Goal: Task Accomplishment & Management: Complete application form

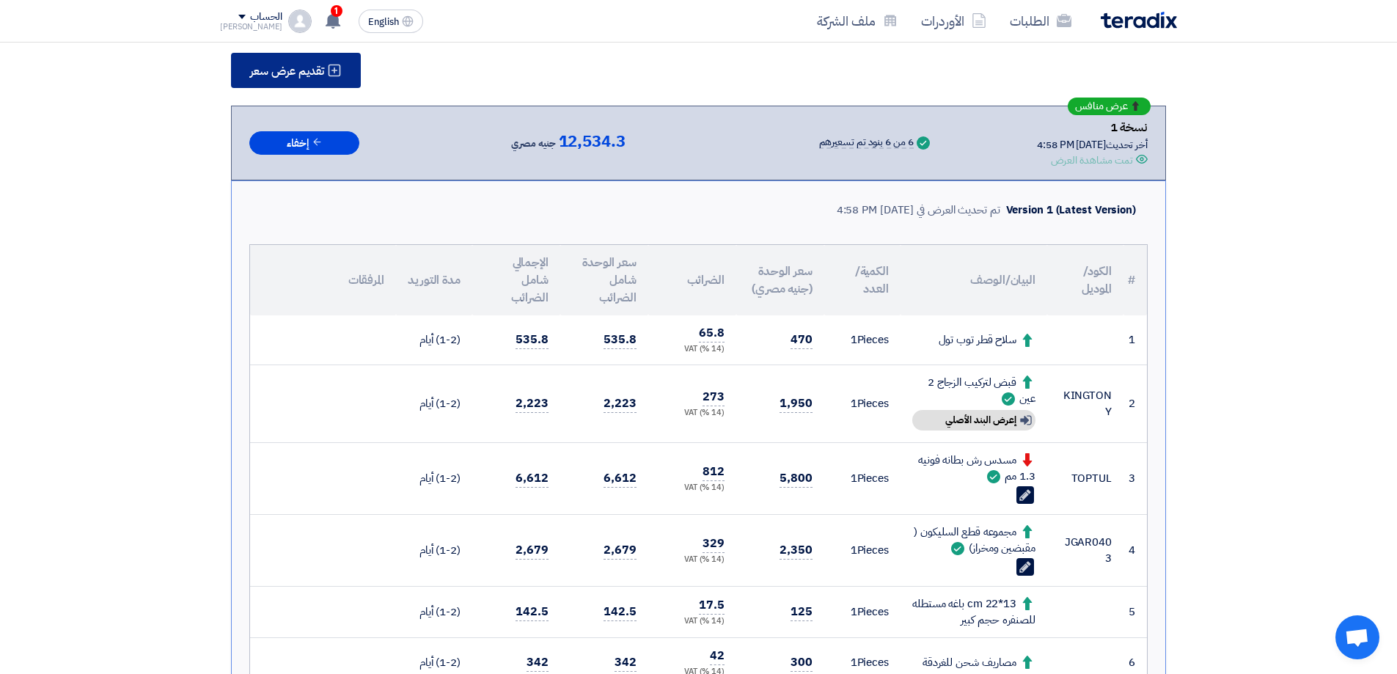
click at [324, 65] on span "تقديم عرض سعر" at bounding box center [287, 71] width 74 height 12
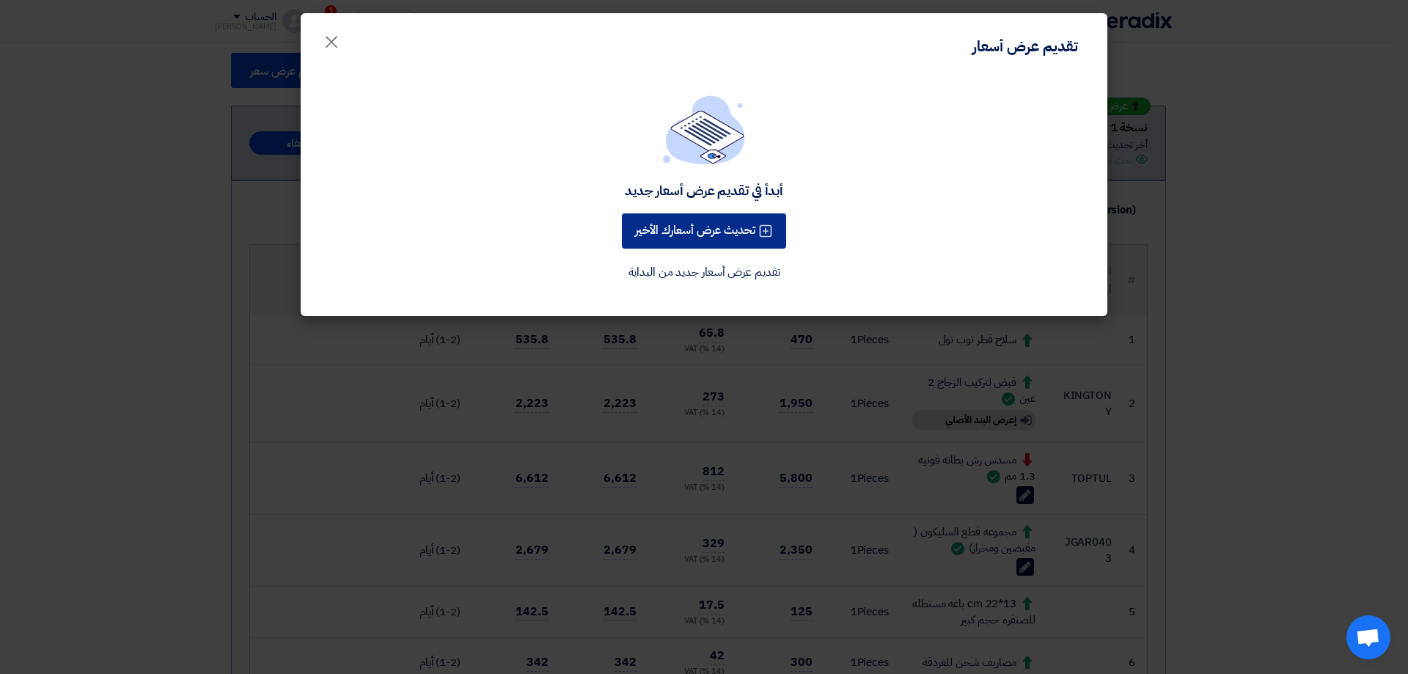
click at [688, 235] on button "تحديث عرض أسعارك الأخير" at bounding box center [704, 230] width 164 height 35
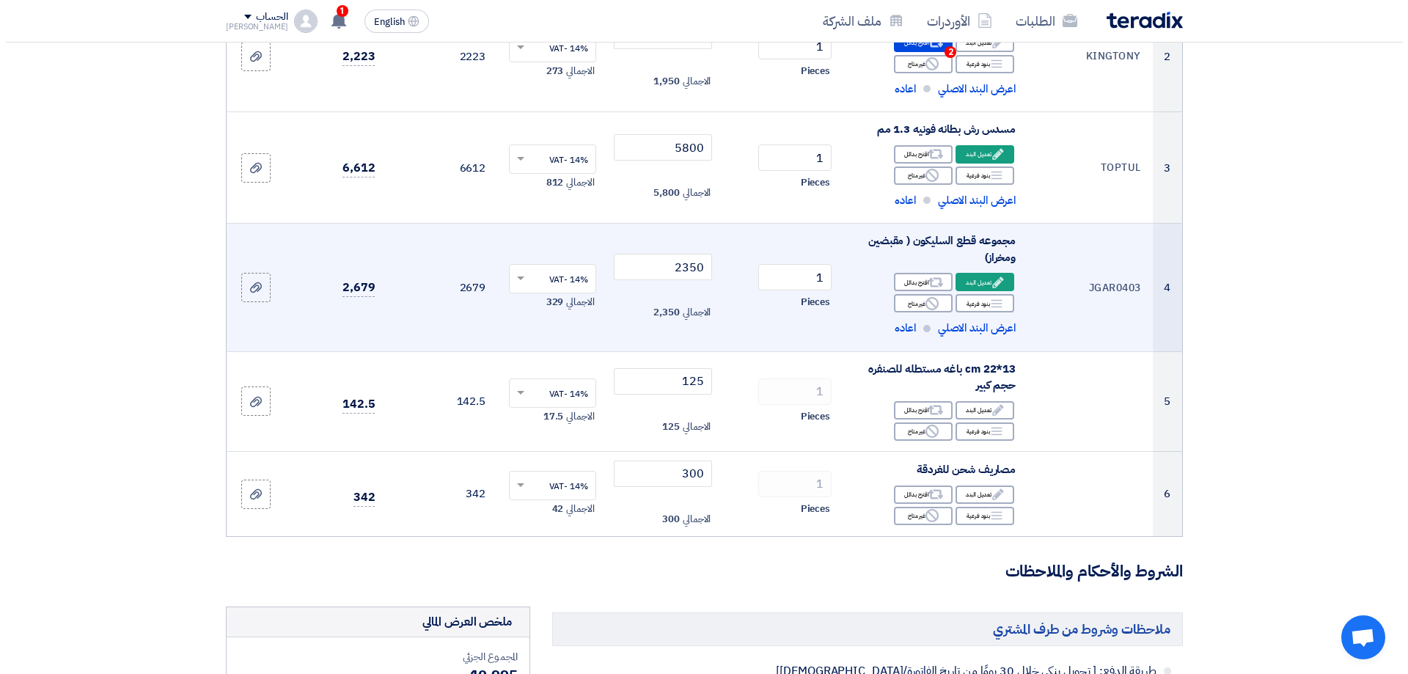
scroll to position [367, 0]
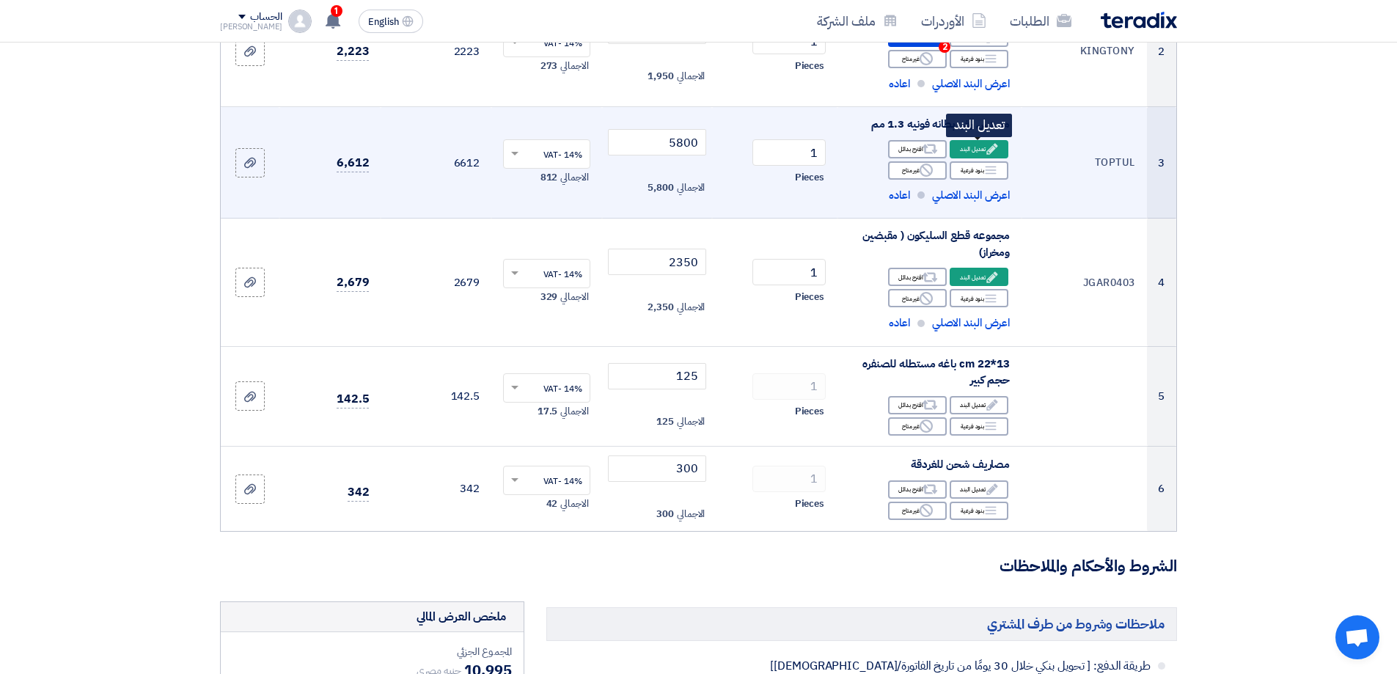
click at [983, 146] on div "Edit تعديل البند" at bounding box center [979, 149] width 59 height 18
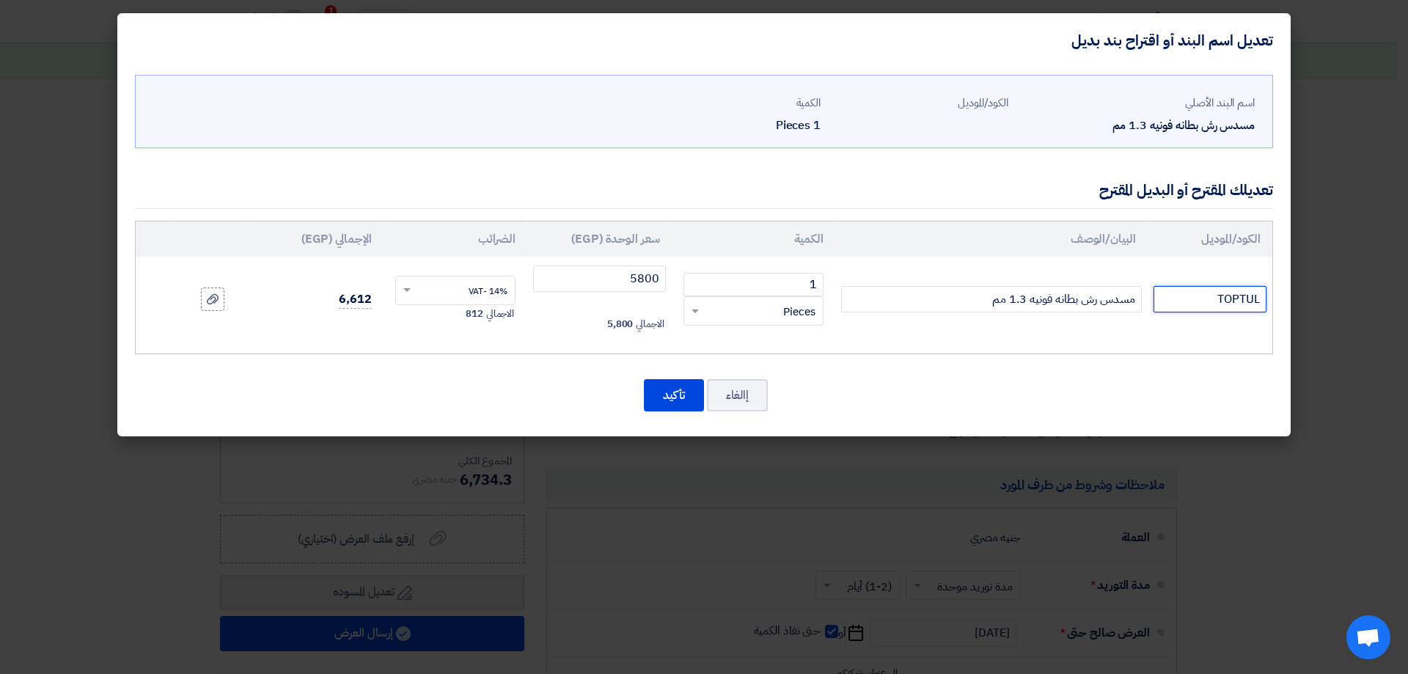
drag, startPoint x: 1195, startPoint y: 297, endPoint x: 1390, endPoint y: 289, distance: 195.2
click at [1396, 289] on modal-container "تعديل اسم البند أو اقتراح بند بديل اسم البند الأصلي مسدس رش بطانه فونيه 1.3 مم …" at bounding box center [704, 337] width 1408 height 674
click at [1183, 301] on input "TOPTUL" at bounding box center [1210, 299] width 113 height 26
drag, startPoint x: 1188, startPoint y: 298, endPoint x: 1337, endPoint y: 298, distance: 148.9
click at [1337, 298] on modal-container "تعديل اسم البند أو اقتراح بند بديل اسم البند الأصلي مسدس رش بطانه فونيه 1.3 مم …" at bounding box center [704, 337] width 1408 height 674
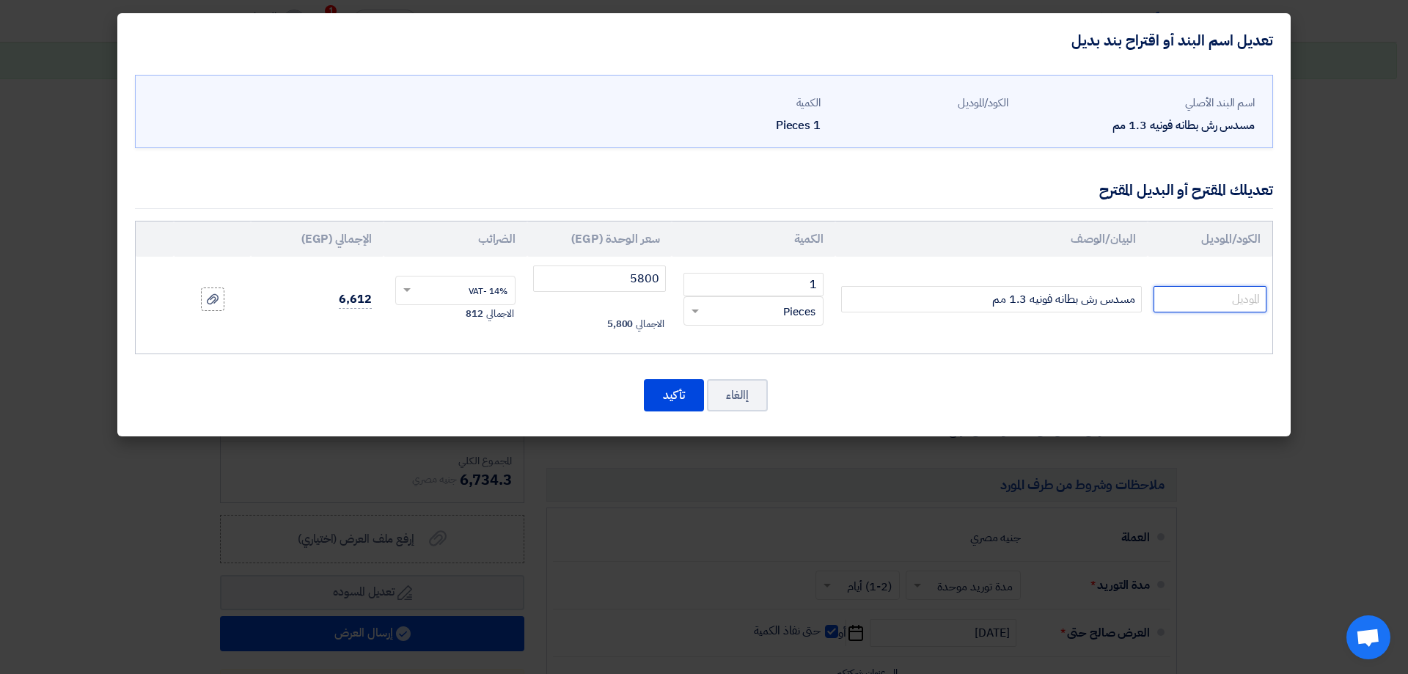
paste input "KANA14N6"
type input "KANA14N6"
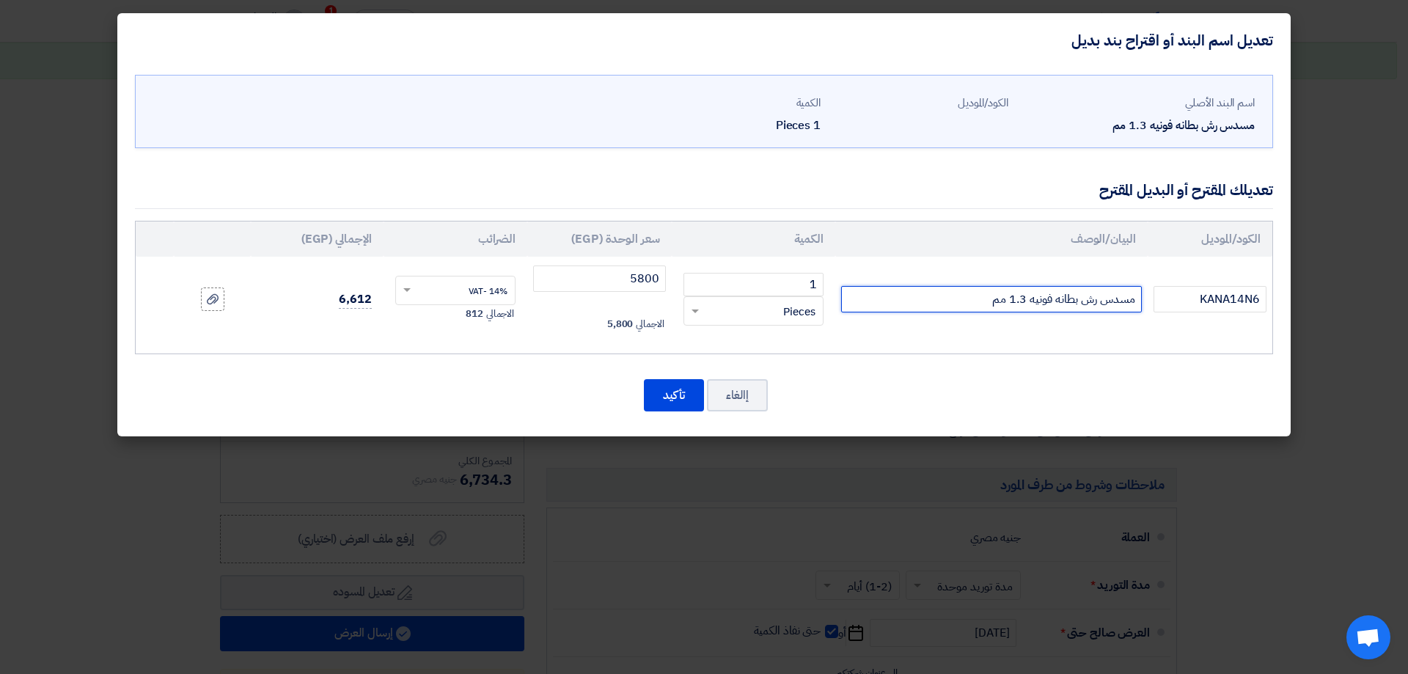
click at [945, 305] on input "مسدس رش بطانه فونيه 1.3 مم" at bounding box center [991, 299] width 301 height 26
type input "مسدس رش بطانه فونيه 1.3 مم TOPTUL"
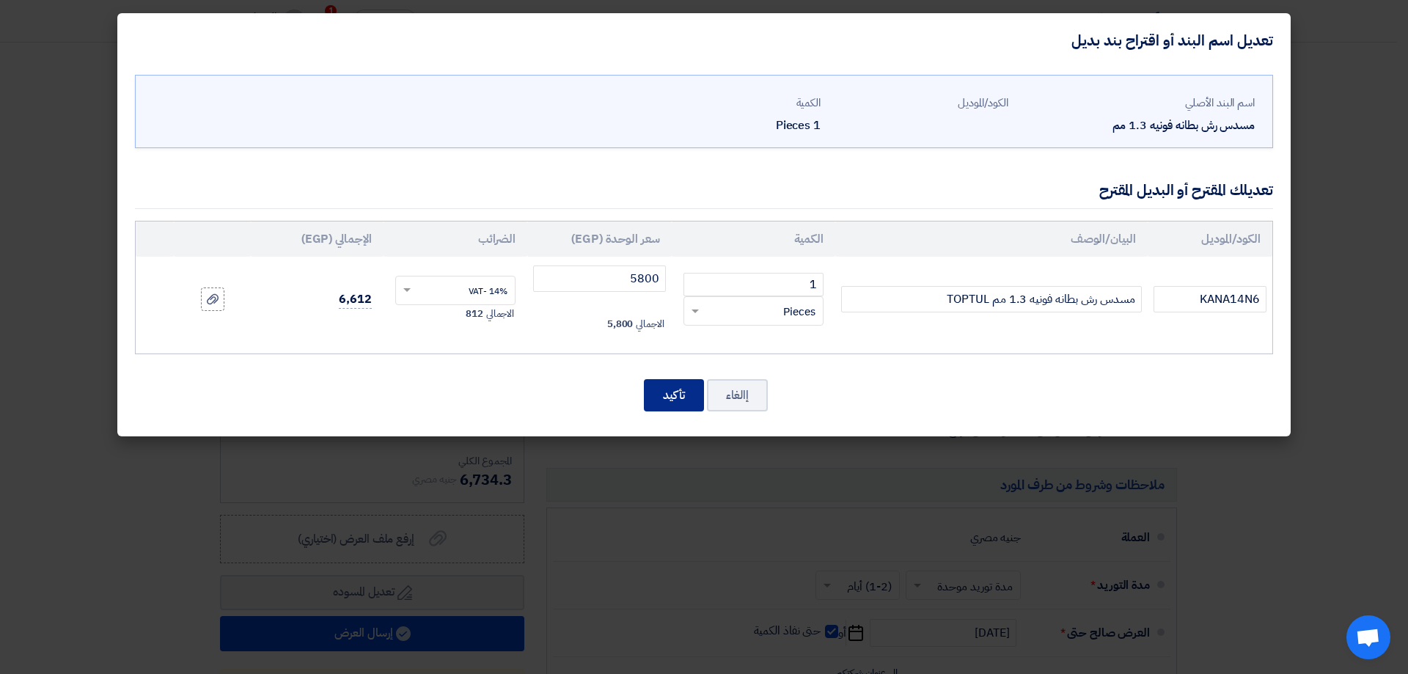
click at [669, 388] on button "تأكيد" at bounding box center [674, 395] width 60 height 32
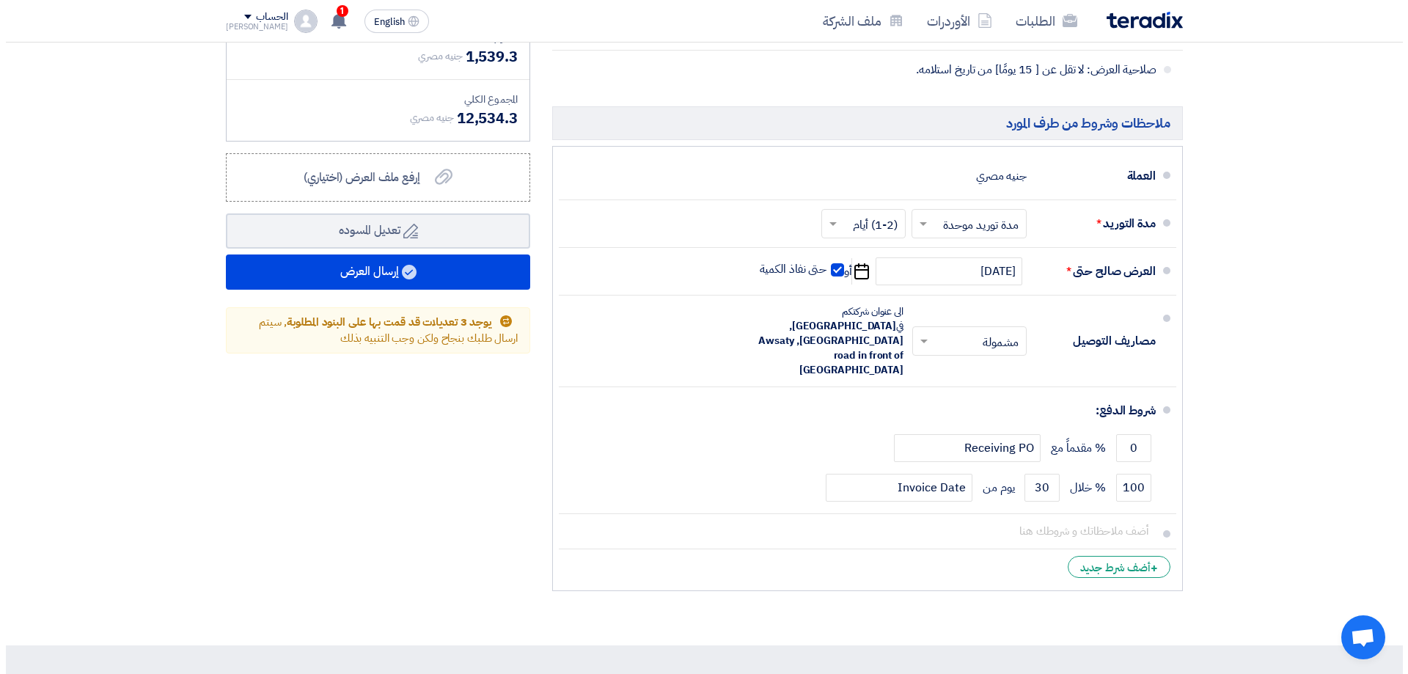
scroll to position [1101, 0]
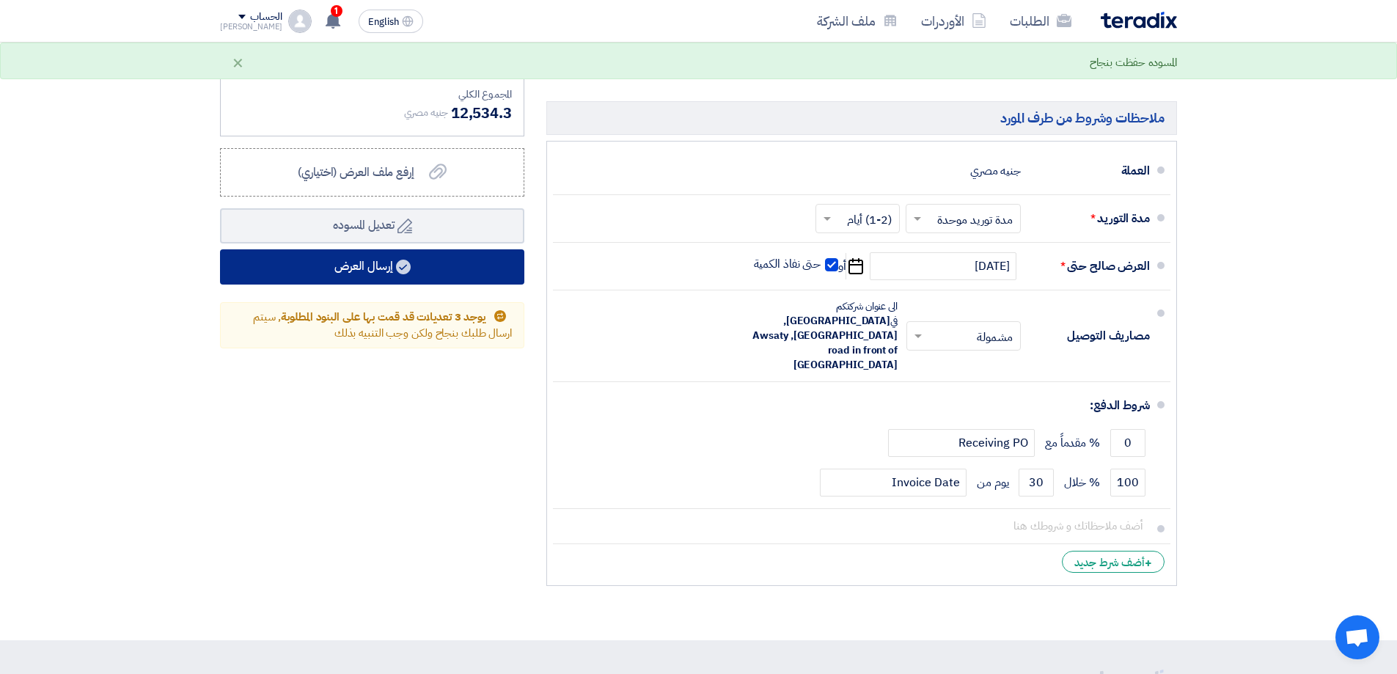
click at [392, 282] on button "إرسال العرض" at bounding box center [372, 266] width 304 height 35
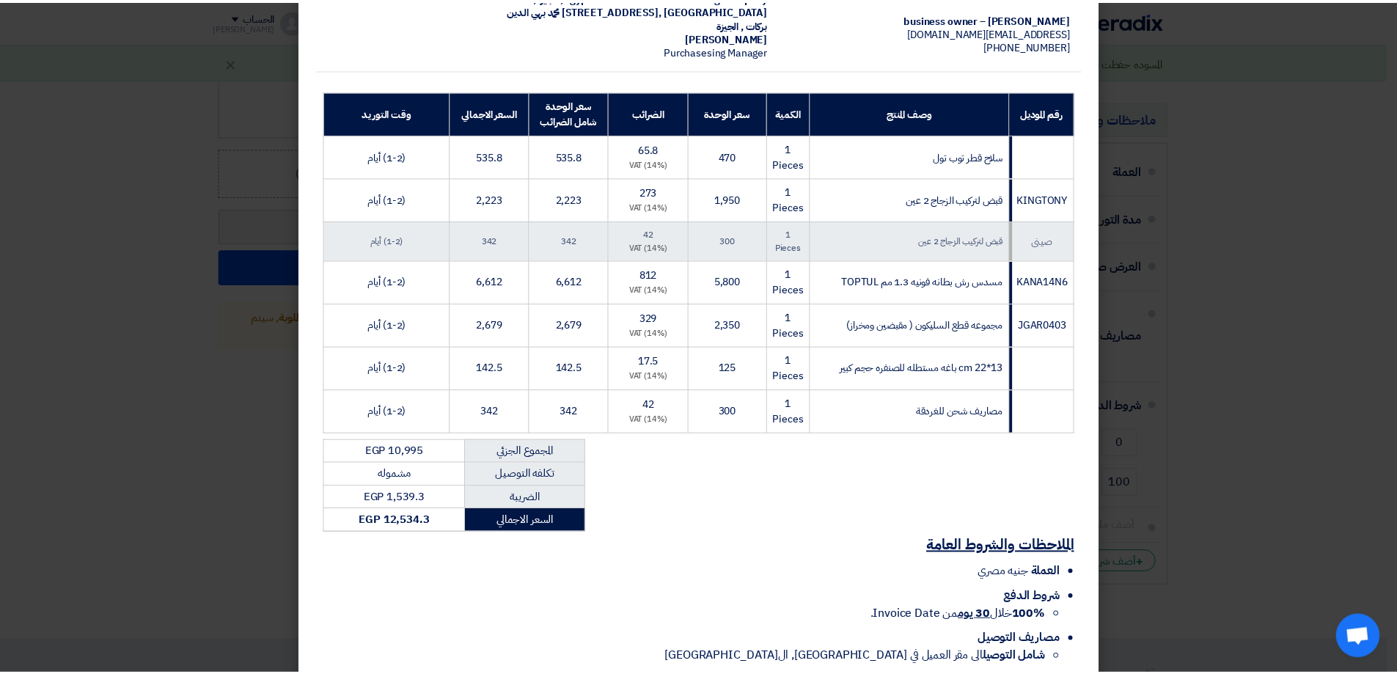
scroll to position [230, 0]
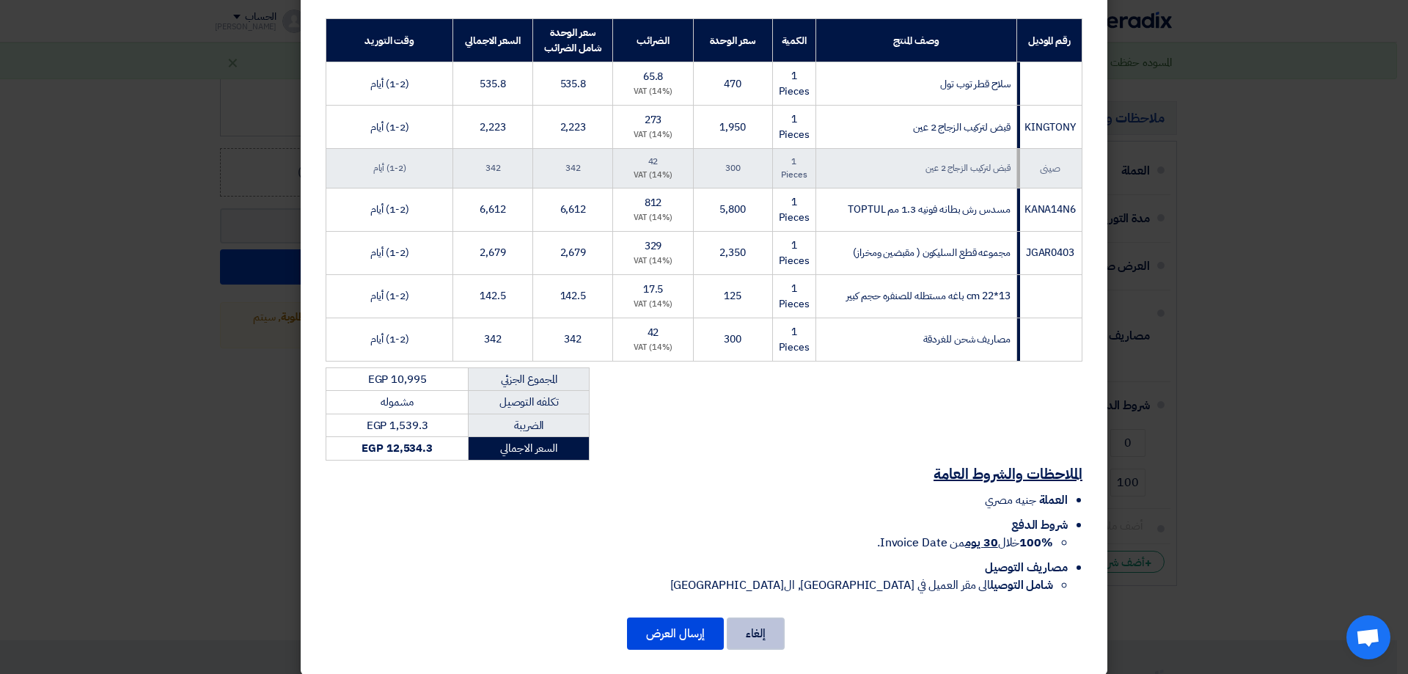
click at [778, 617] on button "إلغاء" at bounding box center [756, 633] width 58 height 32
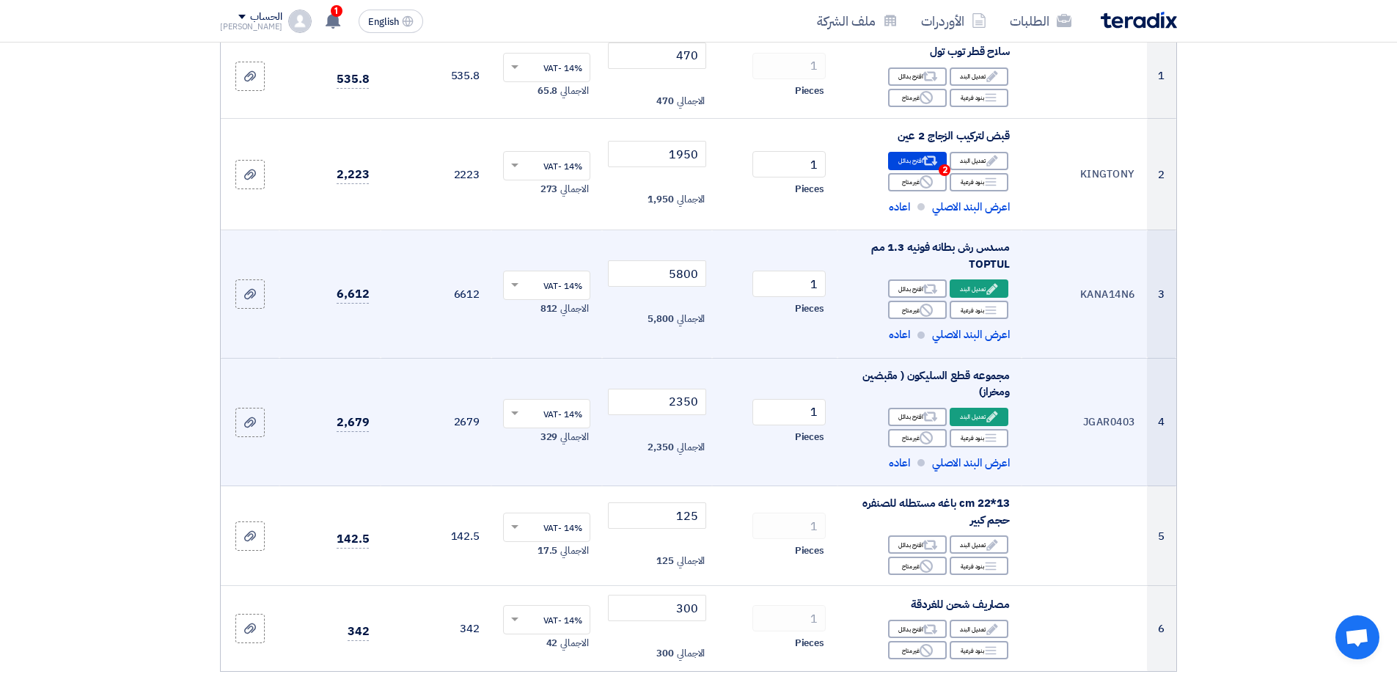
scroll to position [294, 0]
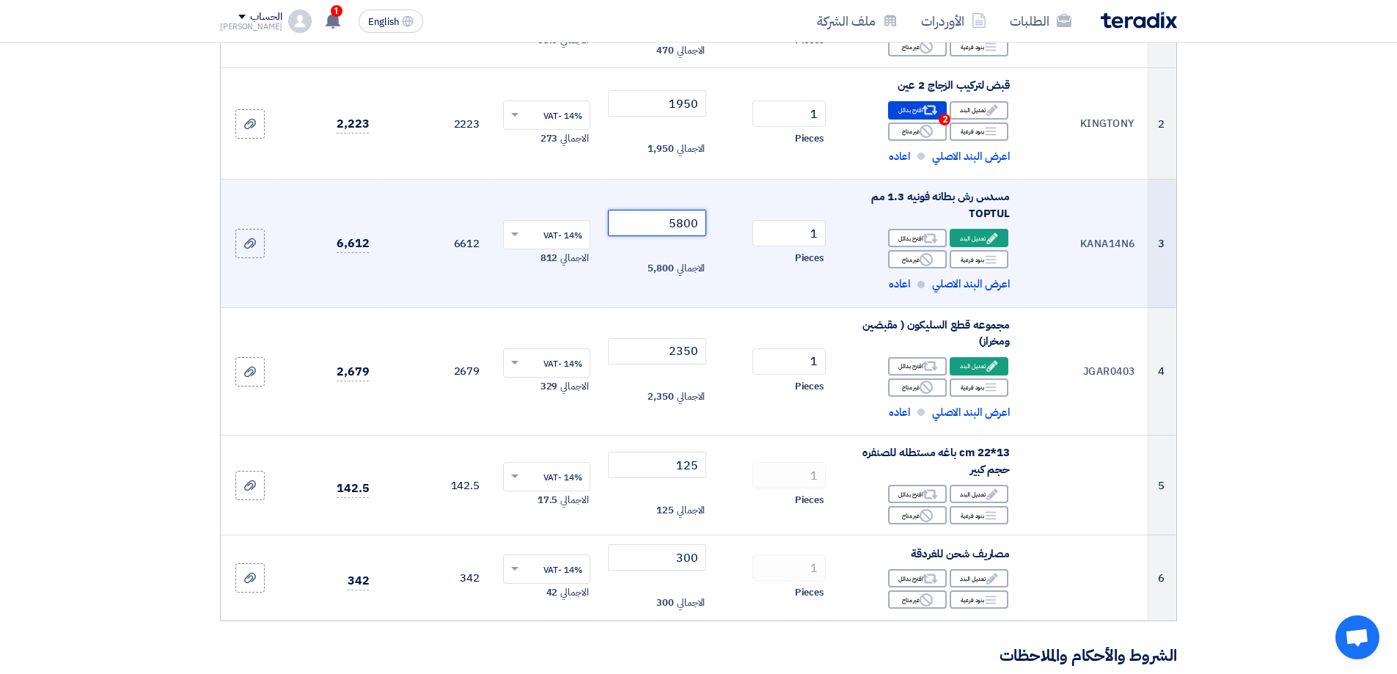
click at [680, 222] on input "5800" at bounding box center [657, 223] width 99 height 26
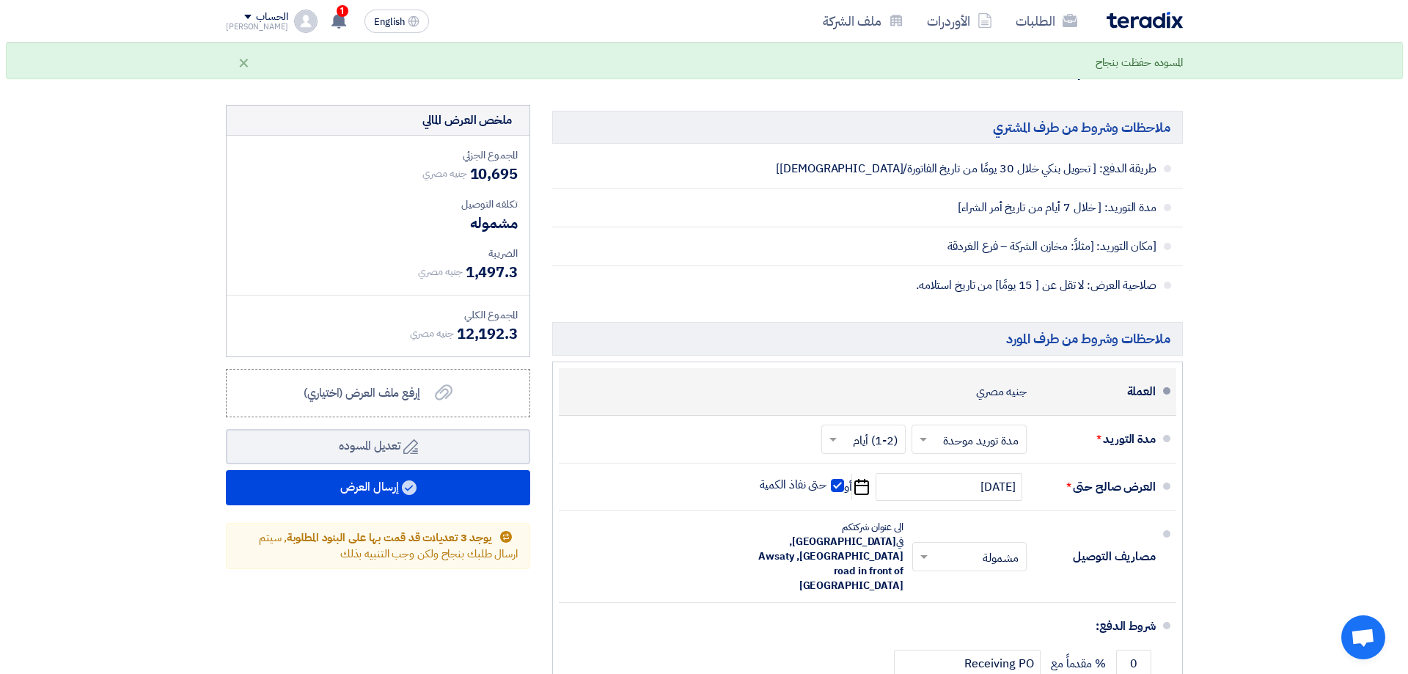
scroll to position [881, 0]
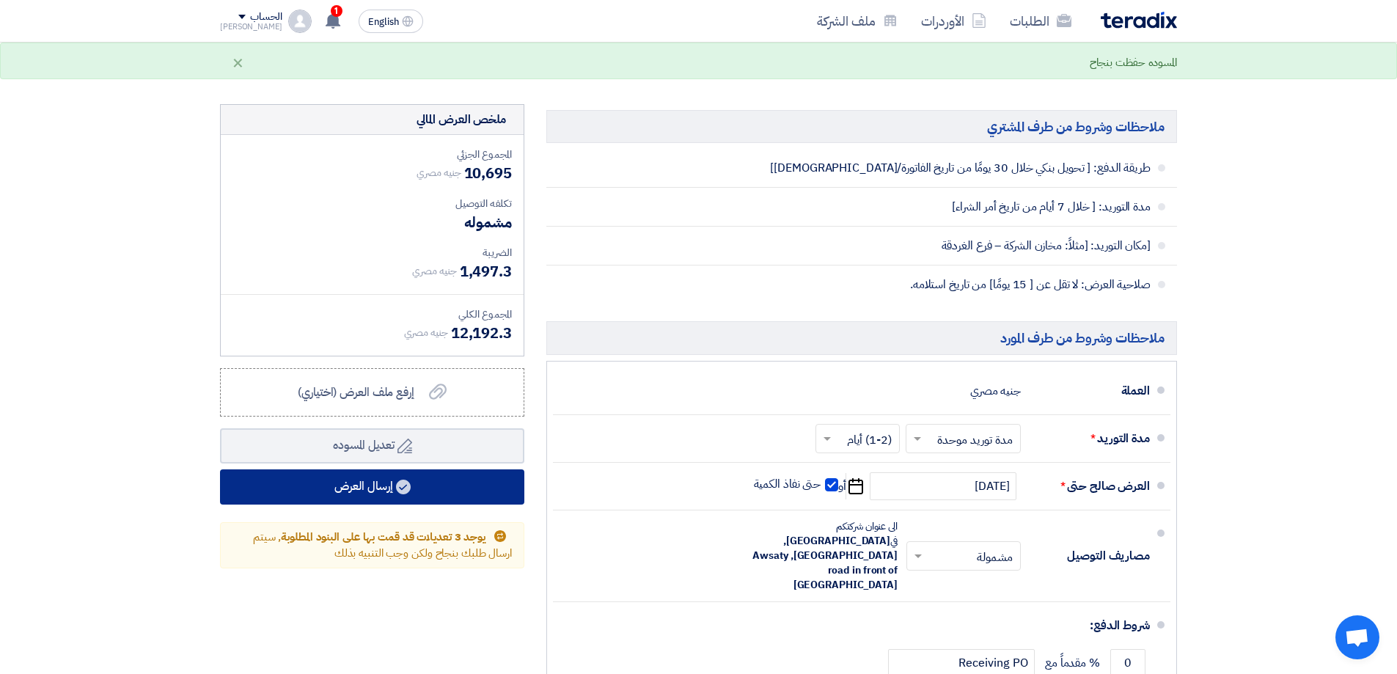
type input "5500"
click at [417, 480] on button "إرسال العرض" at bounding box center [372, 486] width 304 height 35
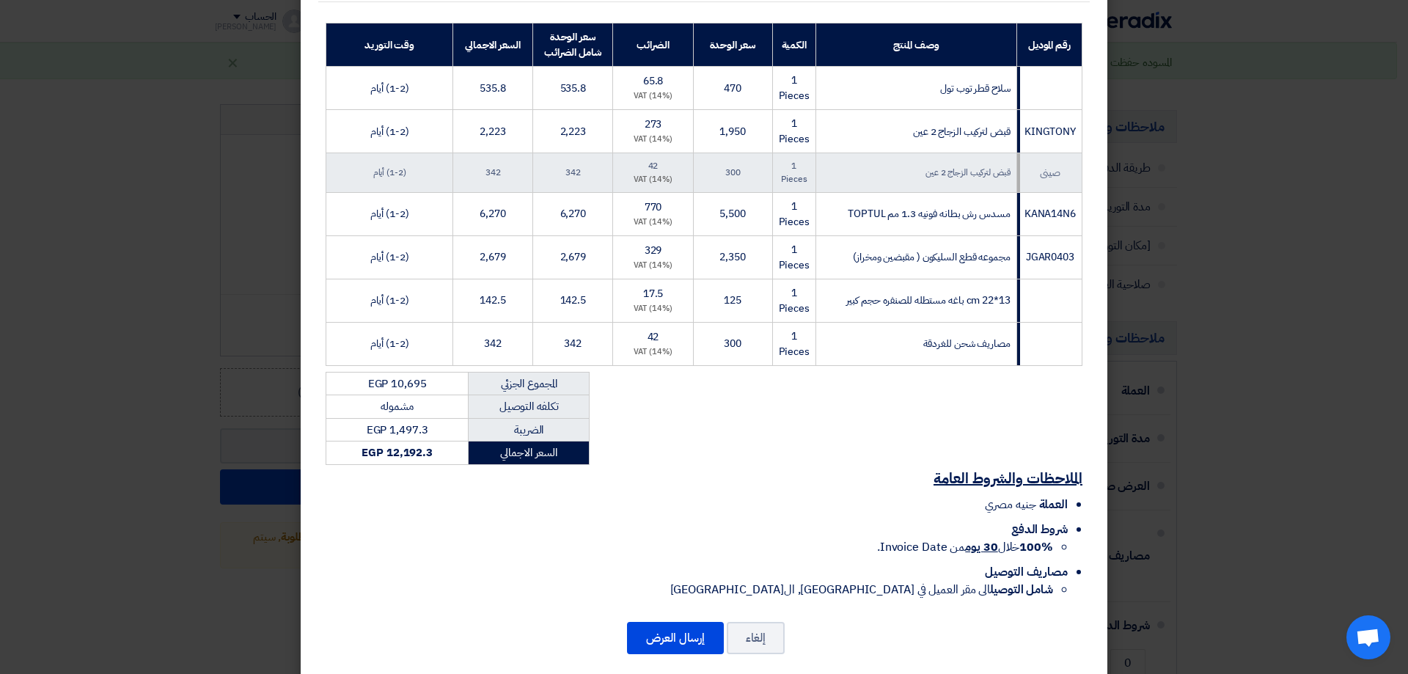
scroll to position [230, 0]
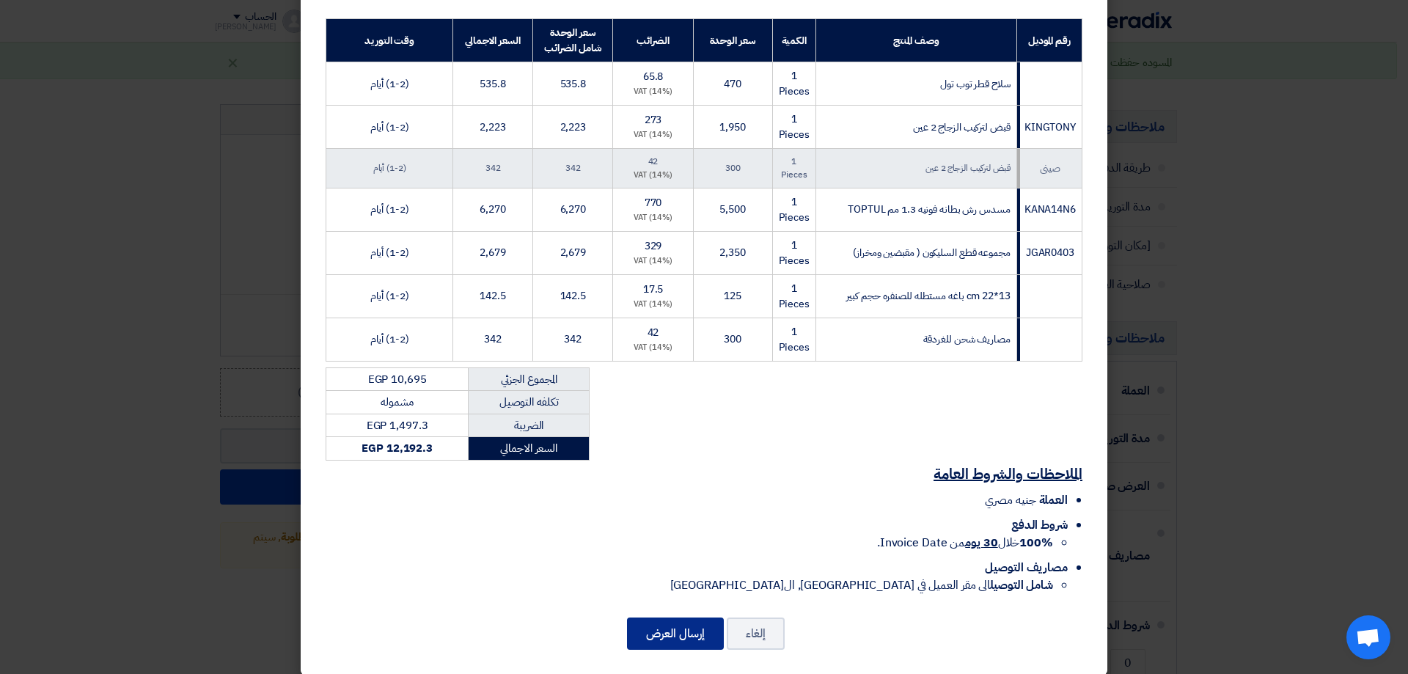
click at [692, 618] on button "إرسال العرض" at bounding box center [675, 633] width 97 height 32
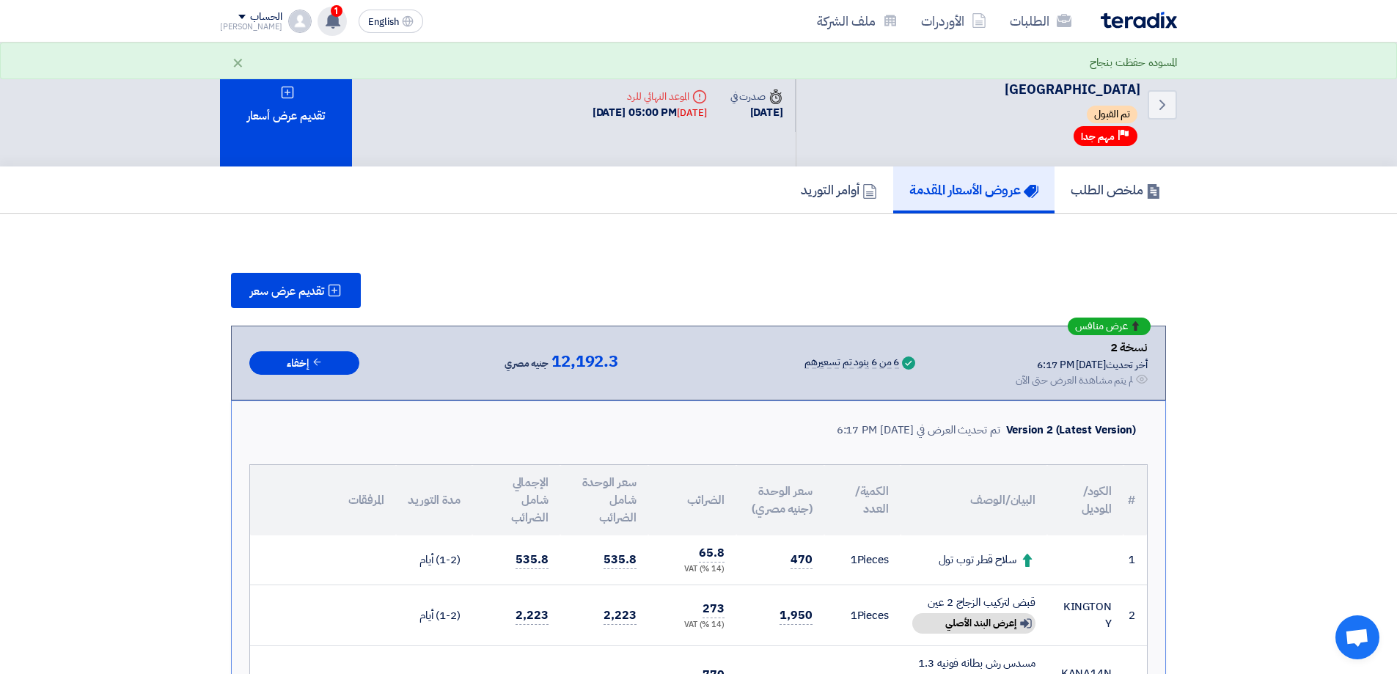
click at [326, 21] on use at bounding box center [333, 20] width 15 height 16
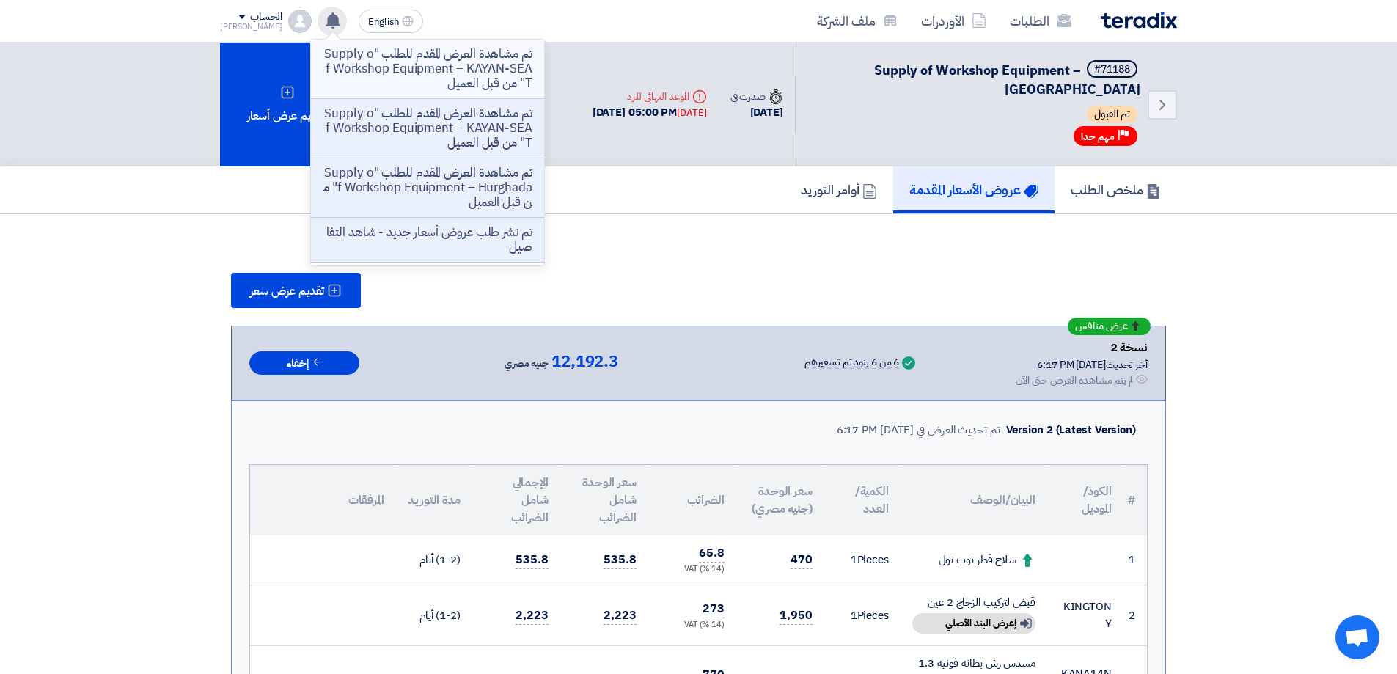
click at [385, 83] on p "تم مشاهدة العرض المقدم للطلب "Supply of Workshop Equipment – KAYAN-SEAT" من قبل…" at bounding box center [428, 69] width 210 height 44
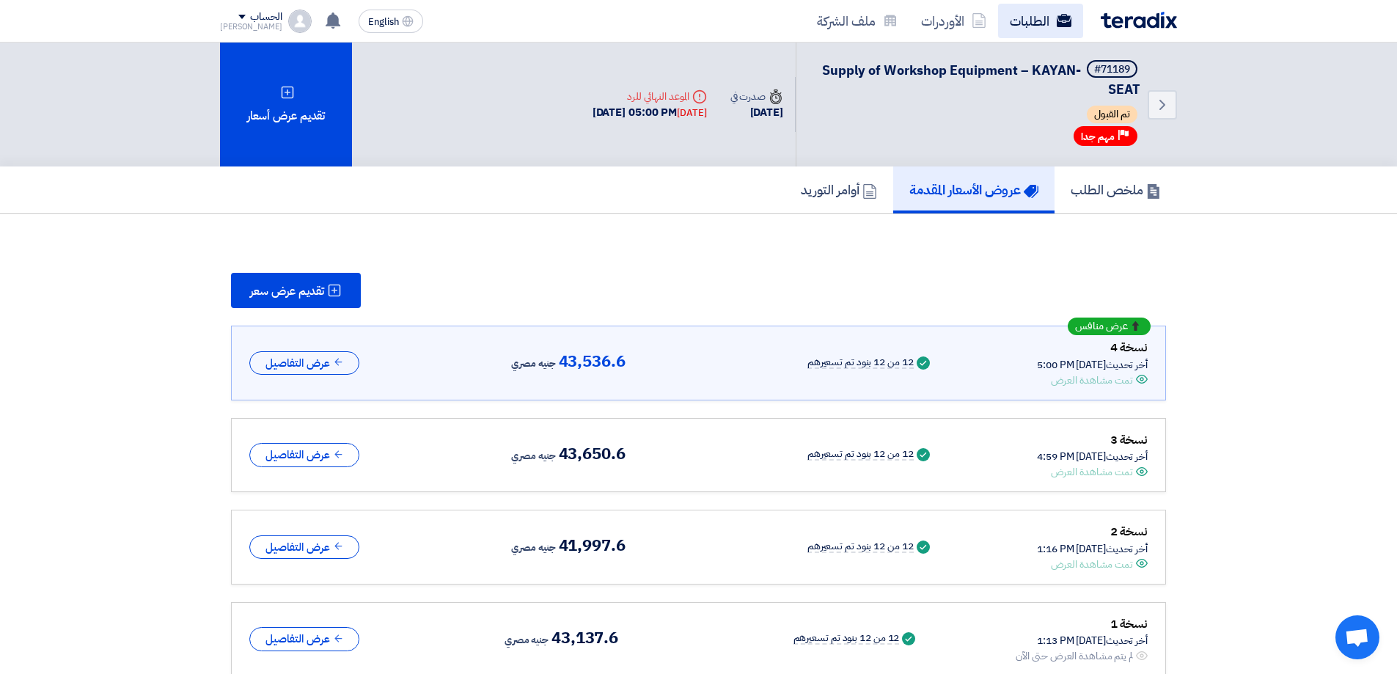
click at [1031, 10] on link "الطلبات" at bounding box center [1040, 21] width 85 height 34
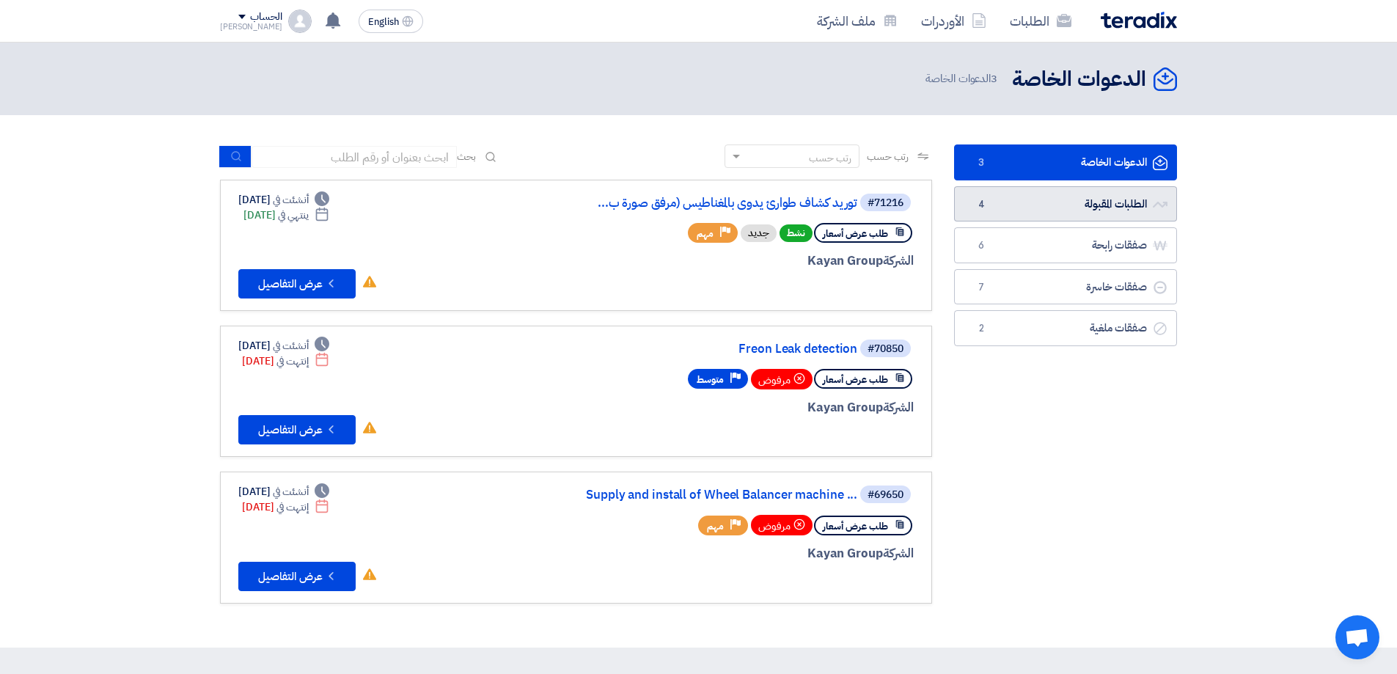
click at [1118, 186] on link "الطلبات المقبولة الطلبات المقبولة 4" at bounding box center [1065, 204] width 223 height 36
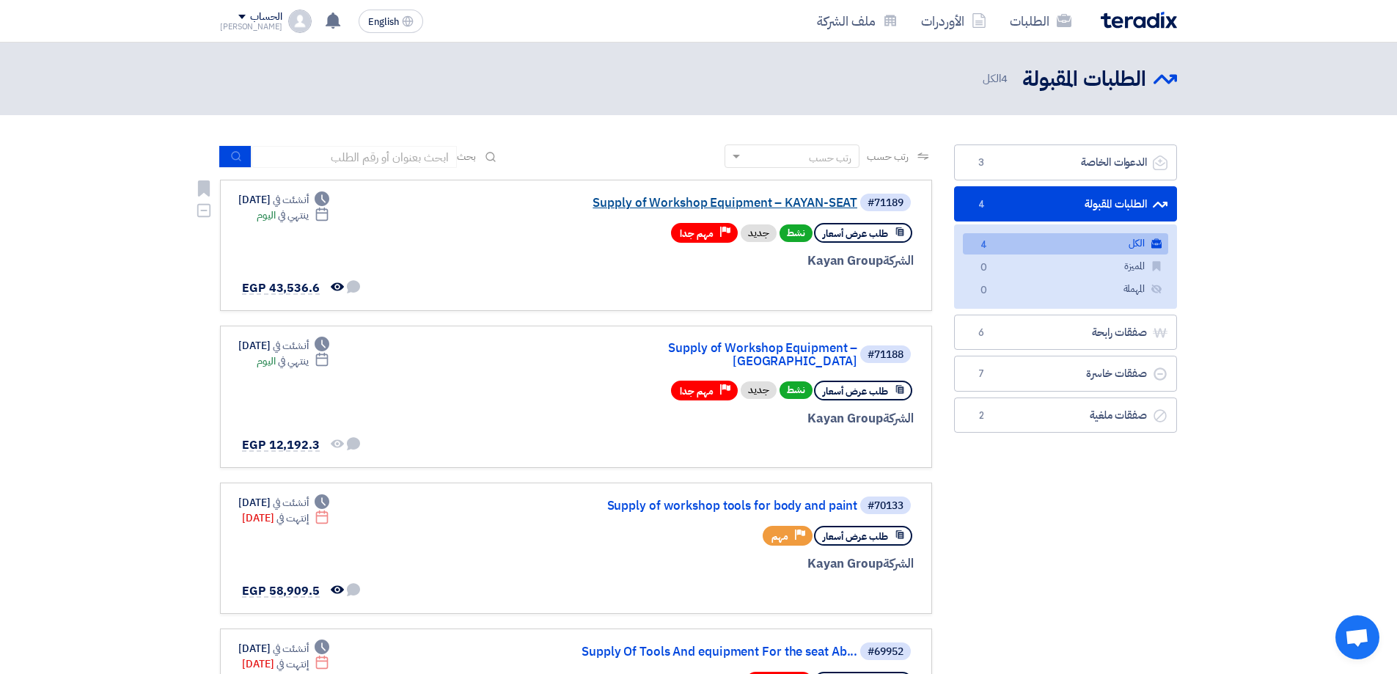
click at [742, 205] on link "Supply of Workshop Equipment – KAYAN-SEAT" at bounding box center [710, 203] width 293 height 13
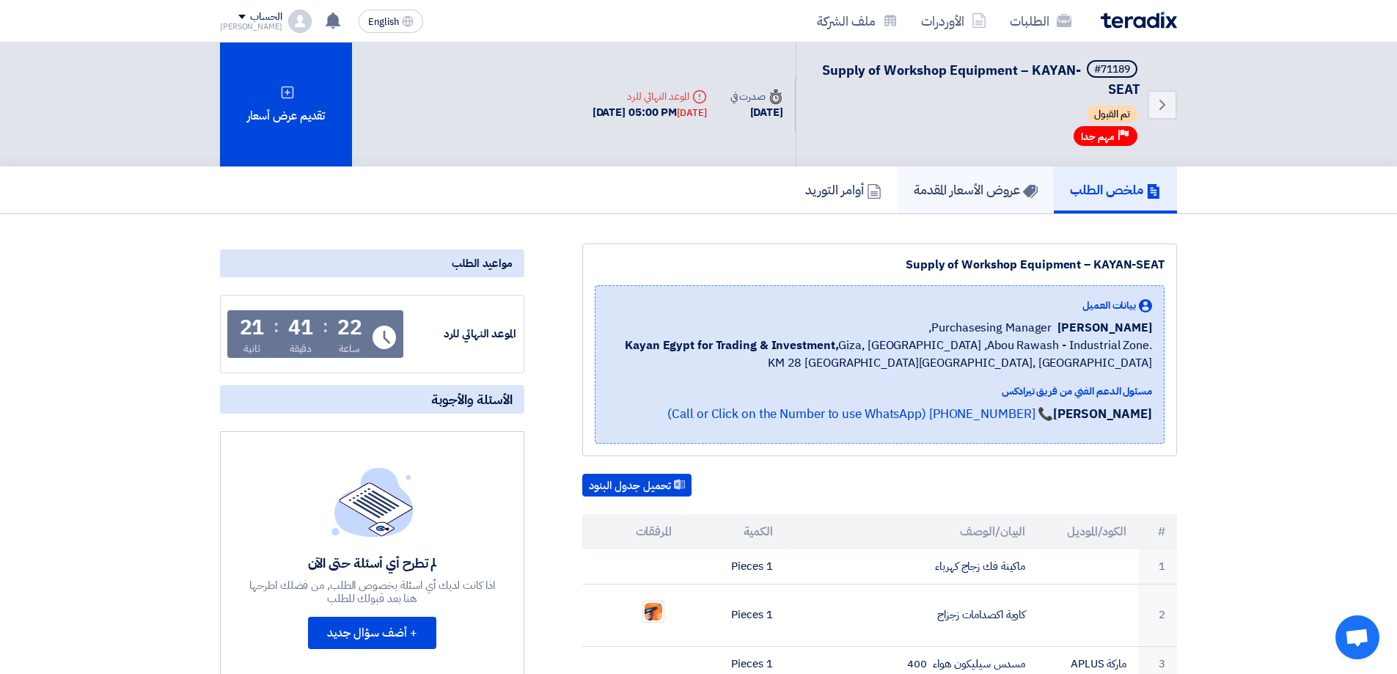
click at [1016, 191] on h5 "عروض الأسعار المقدمة" at bounding box center [976, 189] width 124 height 17
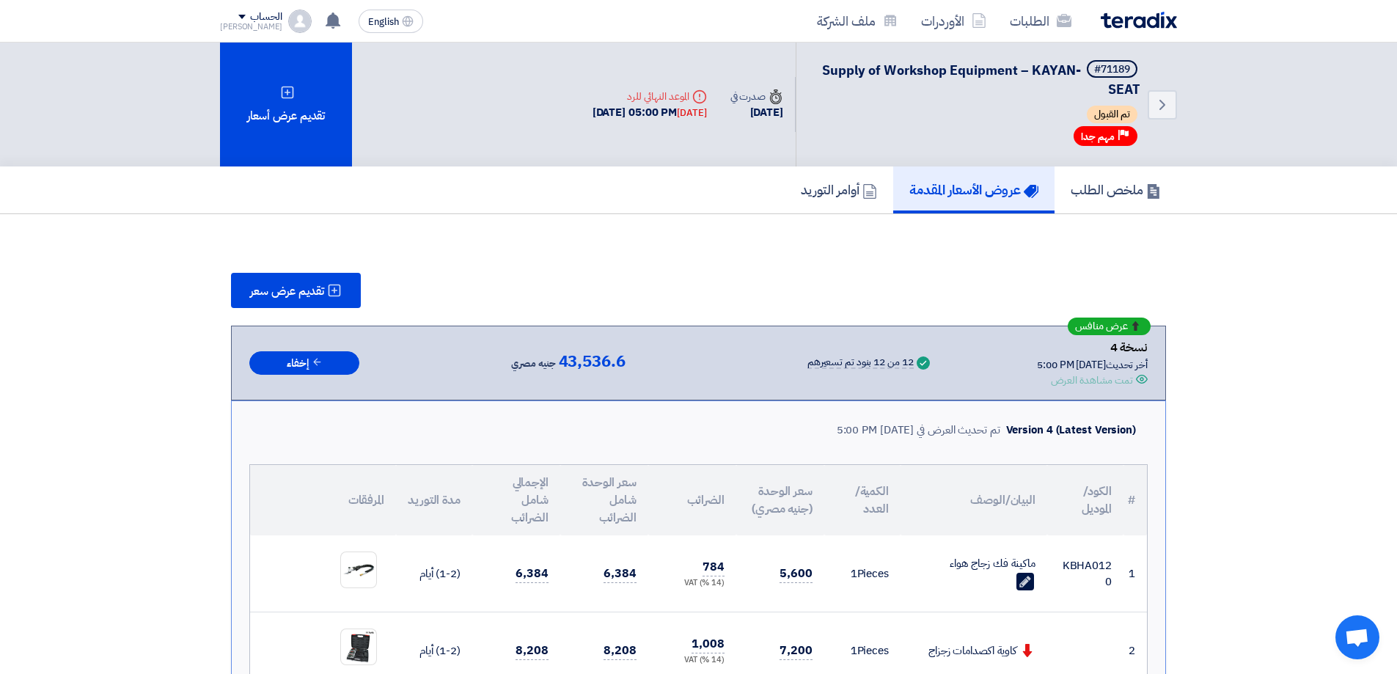
click at [1041, 1] on div "الطلبات الأوردرات ملف الشركة English EN تم مشاهدة العرض المقدم للطلب "Supply of…" at bounding box center [698, 21] width 979 height 42
click at [1040, 20] on link "الطلبات" at bounding box center [1040, 21] width 85 height 34
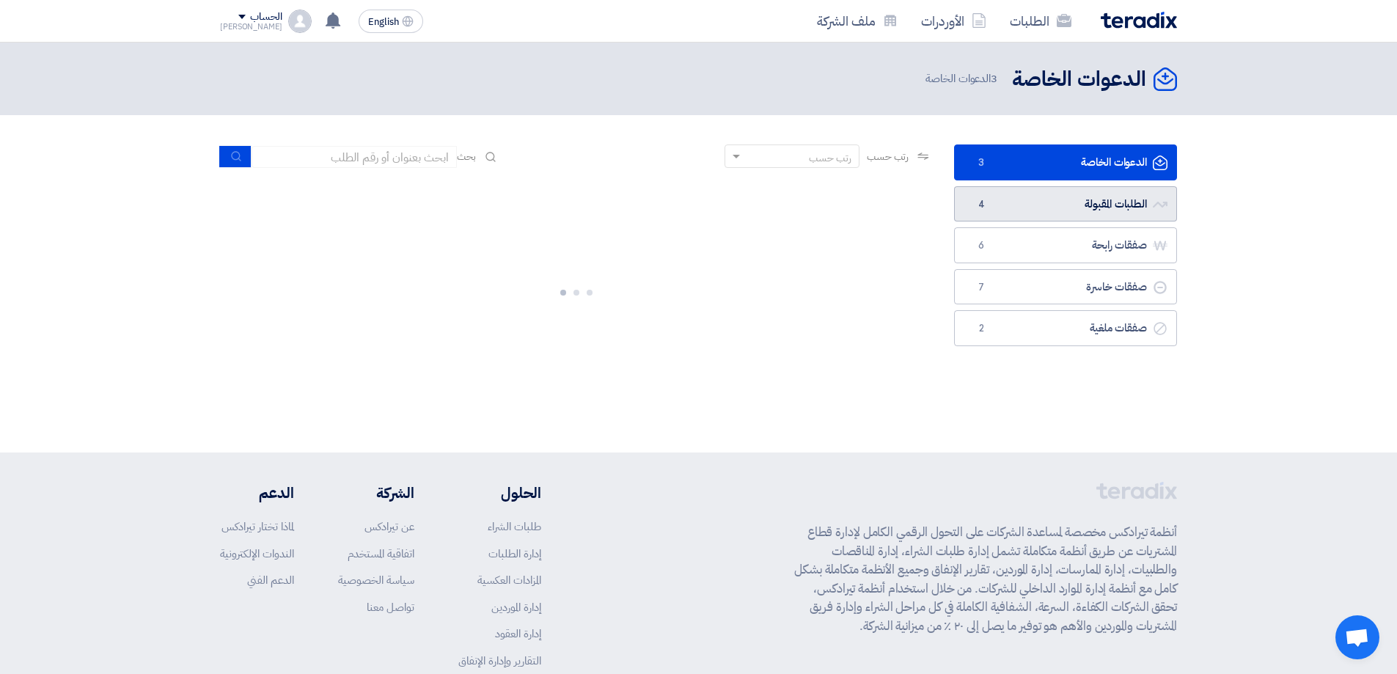
click at [1098, 200] on link "الطلبات المقبولة الطلبات المقبولة 4" at bounding box center [1065, 204] width 223 height 36
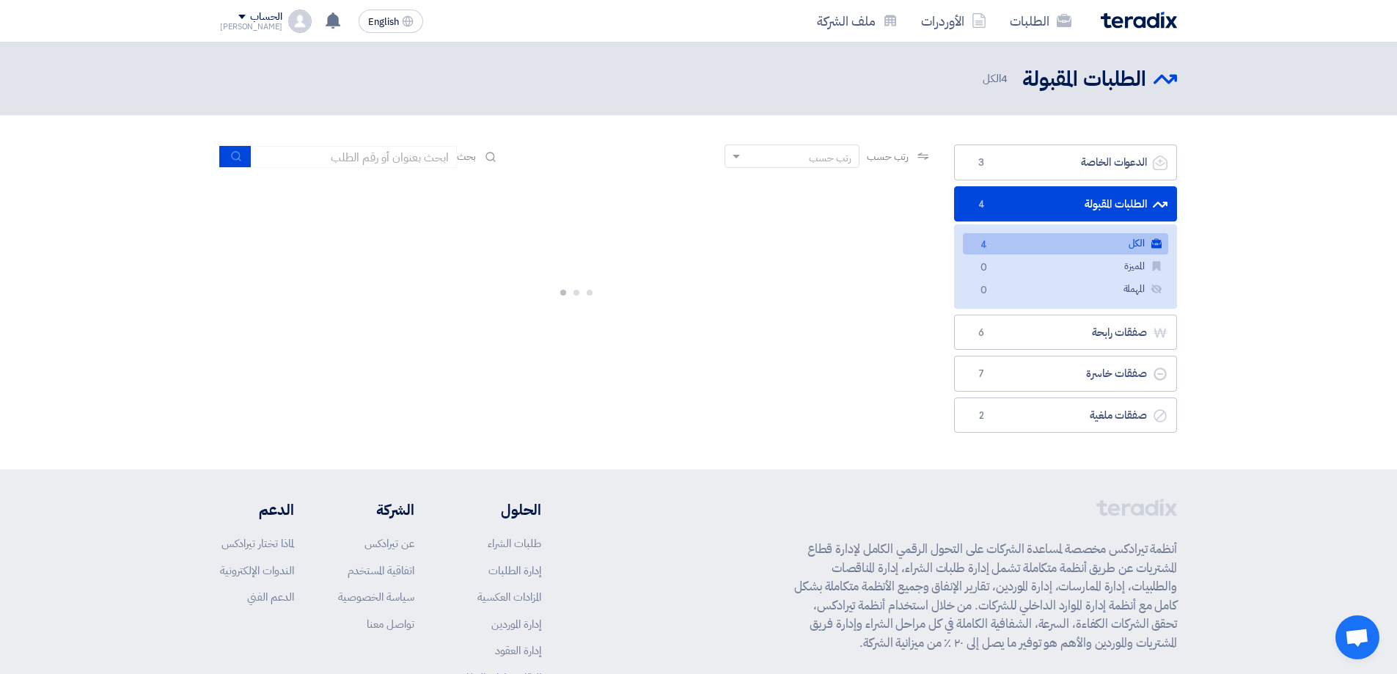
click at [1088, 249] on link "الكل الكل 4" at bounding box center [1065, 243] width 205 height 21
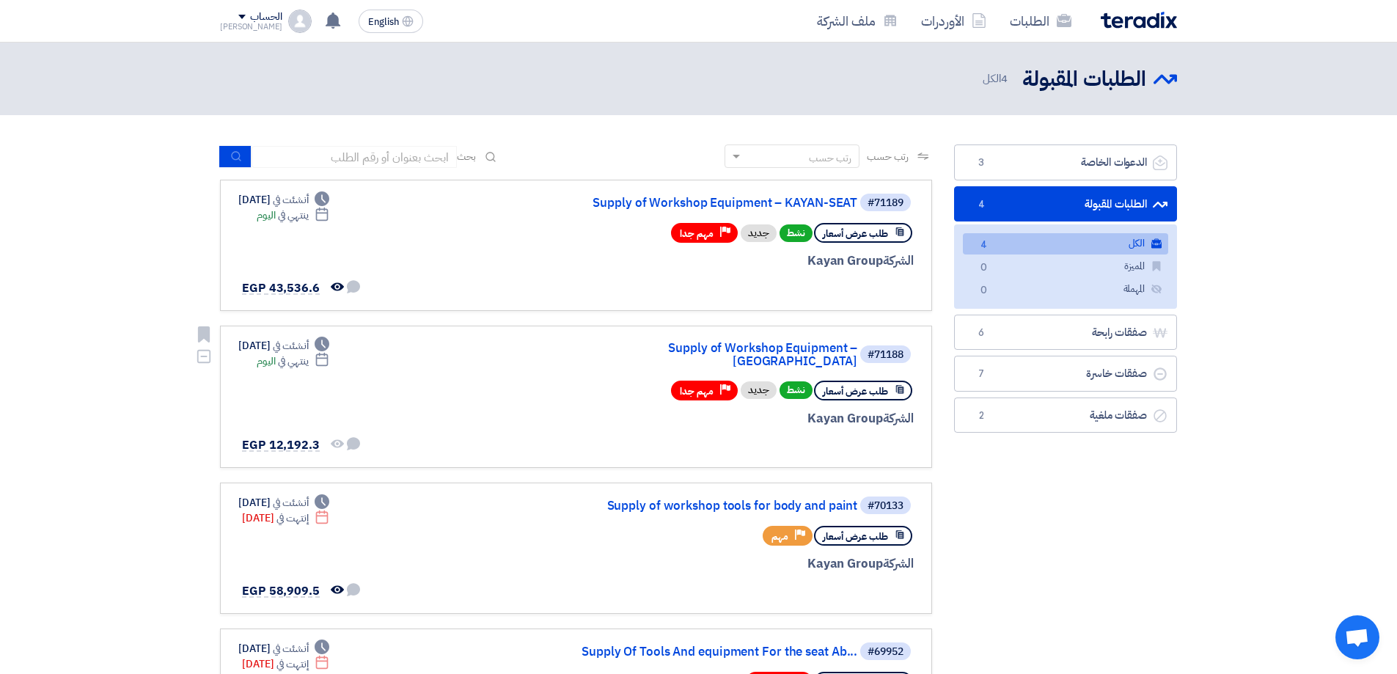
click at [772, 341] on div "#71188 Supply of Workshop Equipment – [GEOGRAPHIC_DATA]" at bounding box center [737, 354] width 353 height 32
click at [776, 346] on link "Supply of Workshop Equipment – [GEOGRAPHIC_DATA]" at bounding box center [710, 355] width 293 height 26
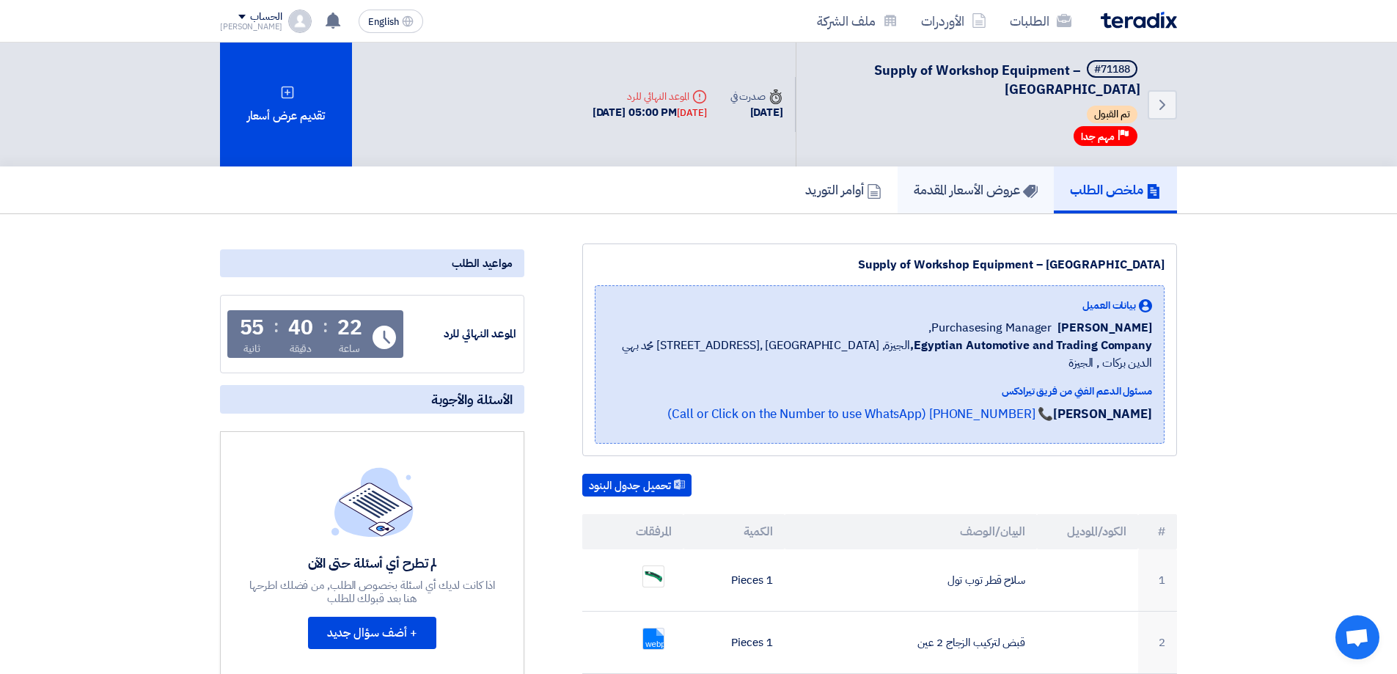
click at [967, 198] on h5 "عروض الأسعار المقدمة" at bounding box center [976, 189] width 124 height 17
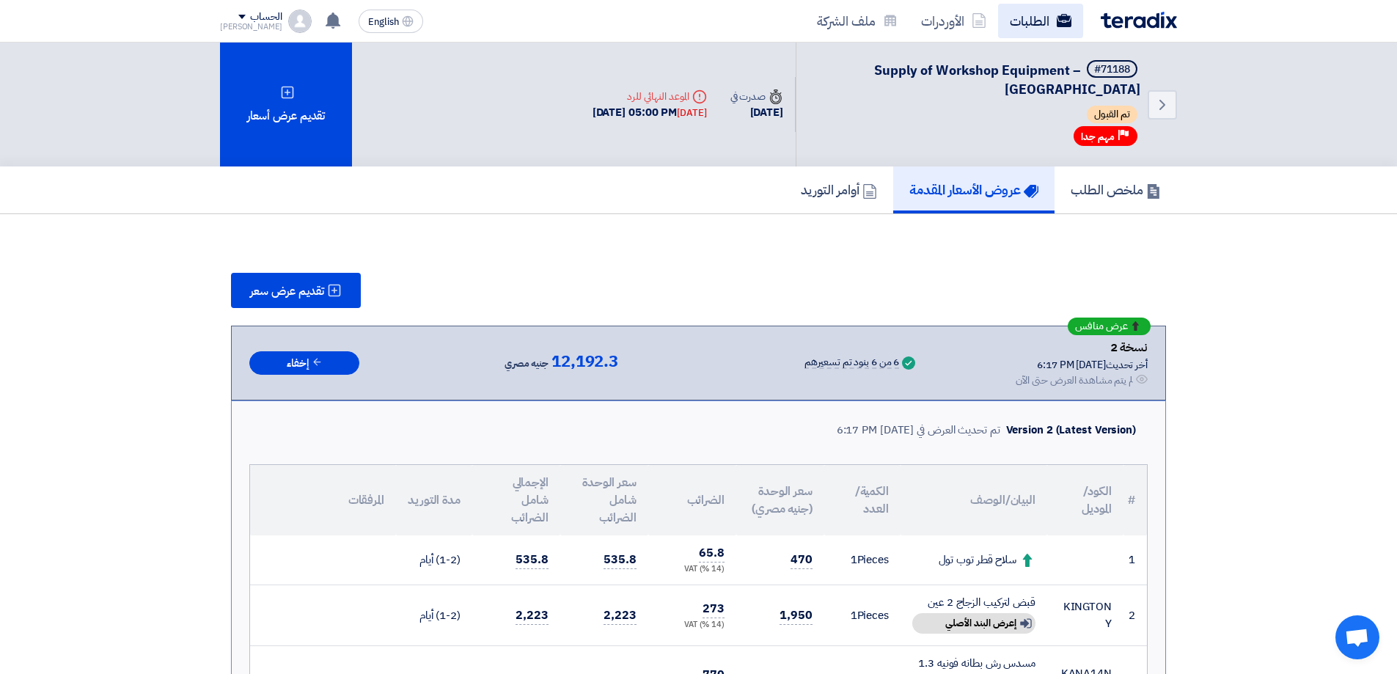
click at [1043, 20] on link "الطلبات" at bounding box center [1040, 21] width 85 height 34
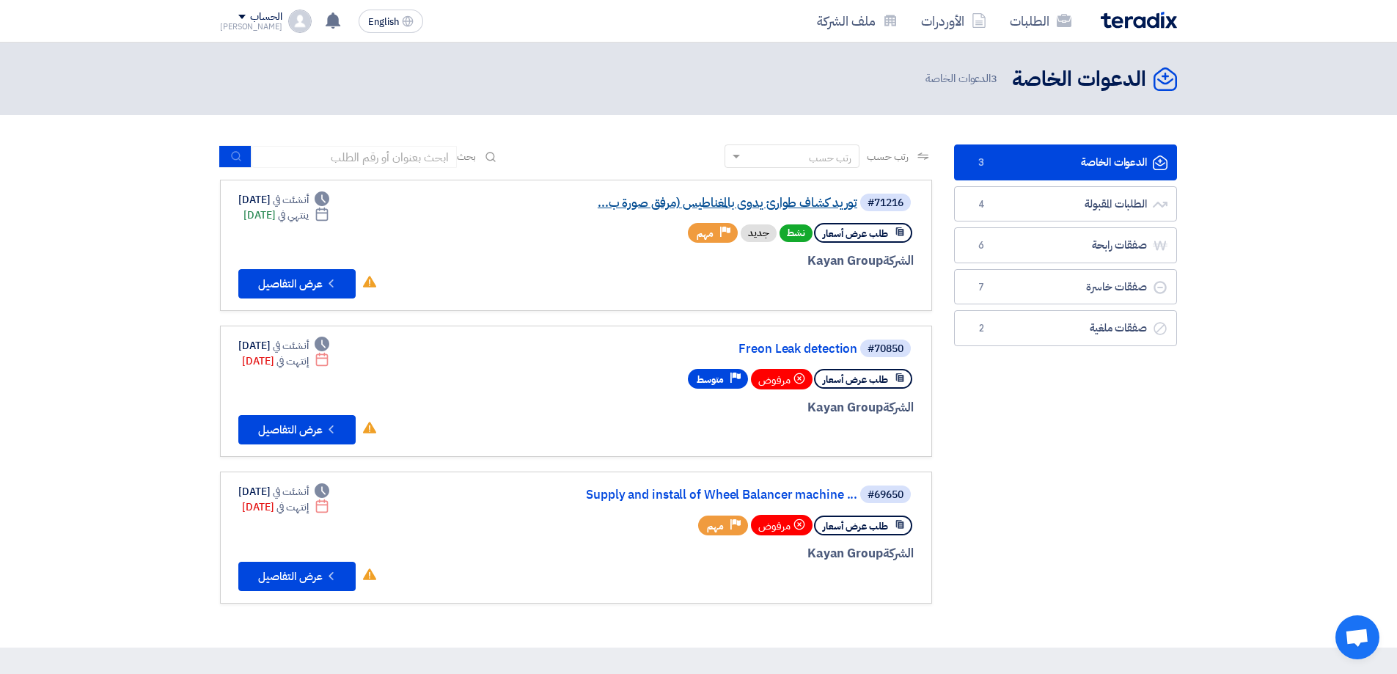
click at [750, 205] on link "توريد كشاف طوارئ يدوى بالمغناطيس (مرفق صورة ب..." at bounding box center [710, 203] width 293 height 13
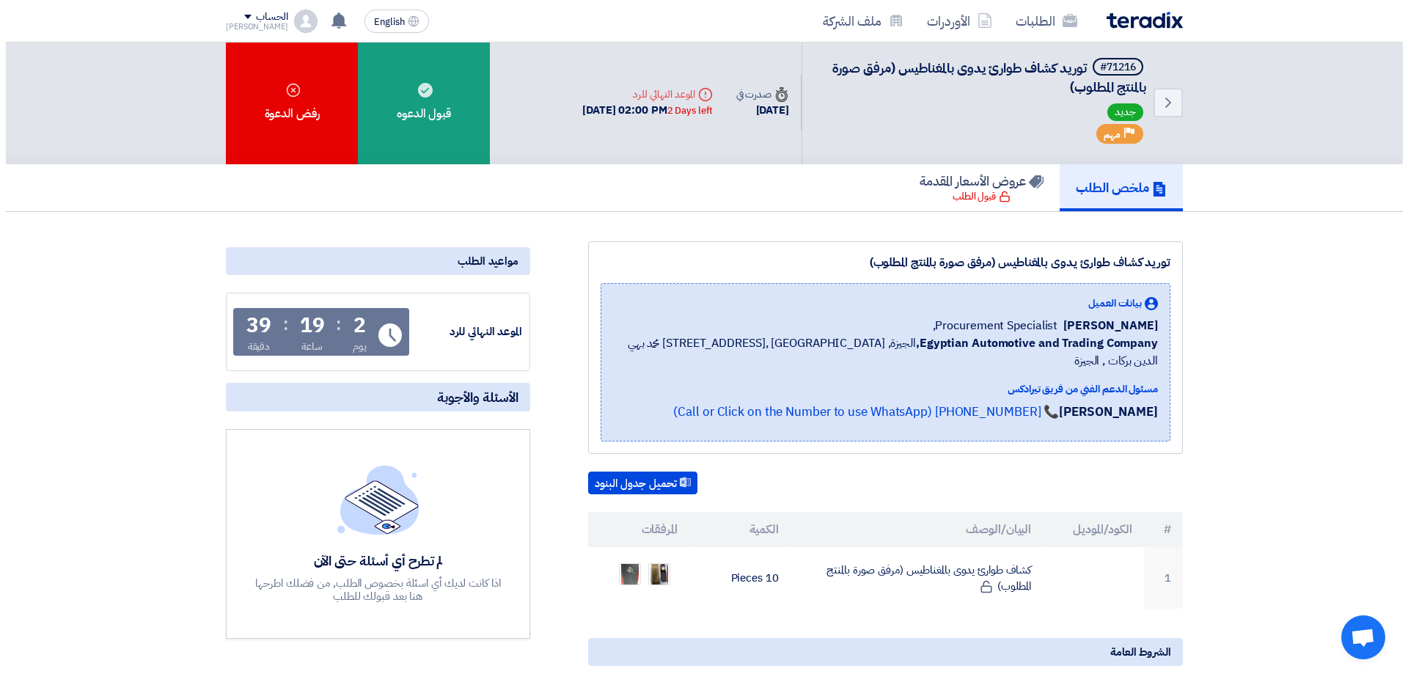
scroll to position [293, 0]
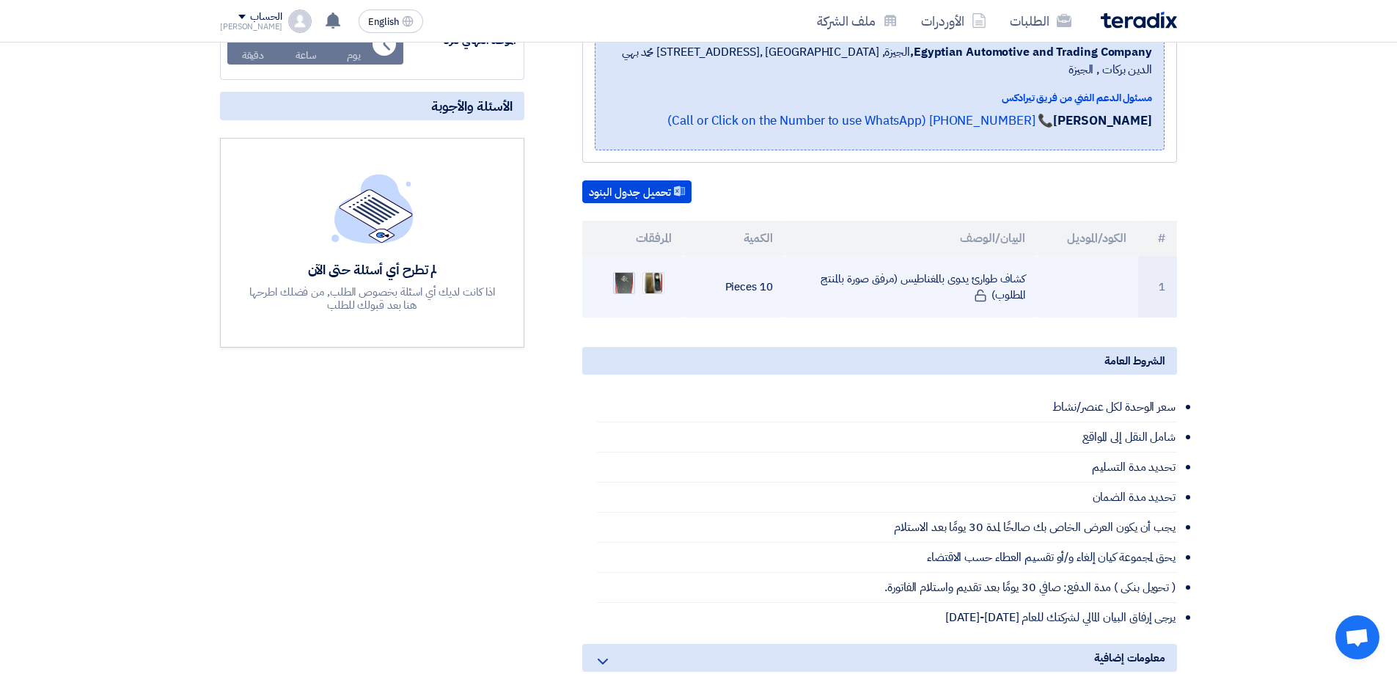
click at [615, 266] on img at bounding box center [624, 283] width 21 height 34
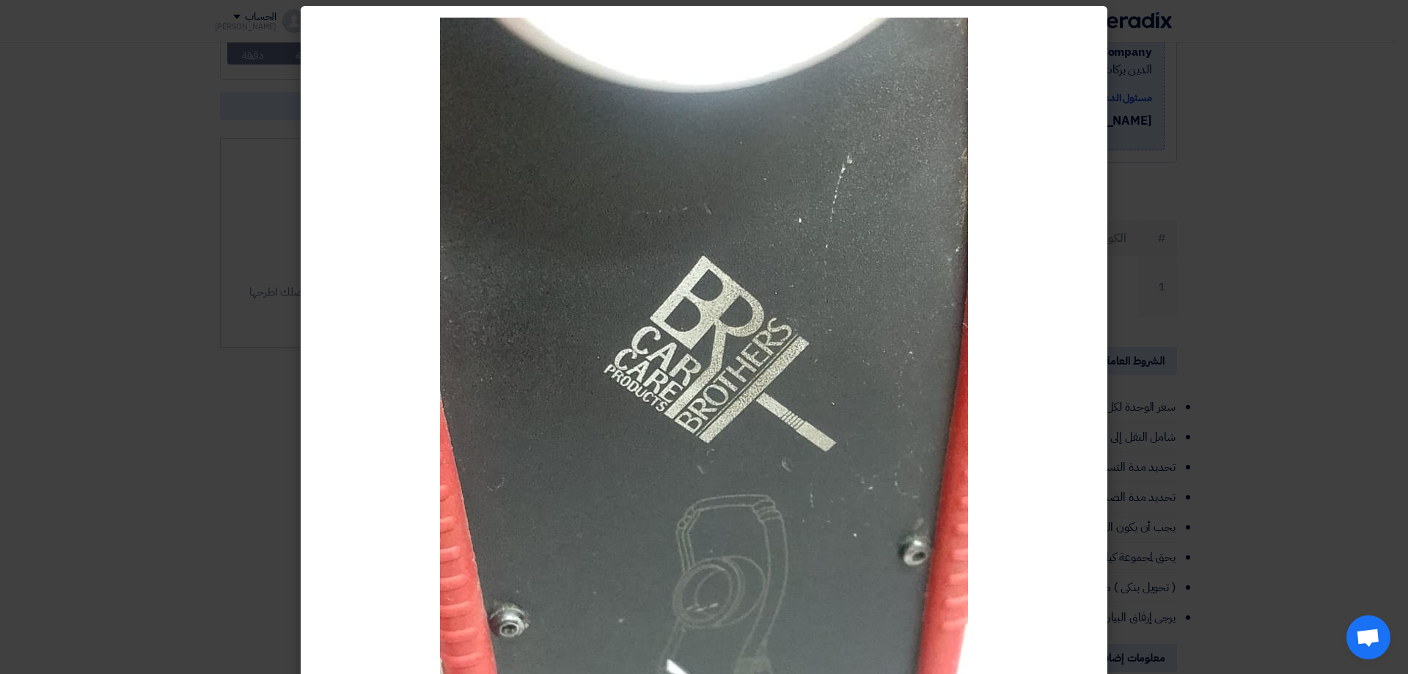
scroll to position [0, 0]
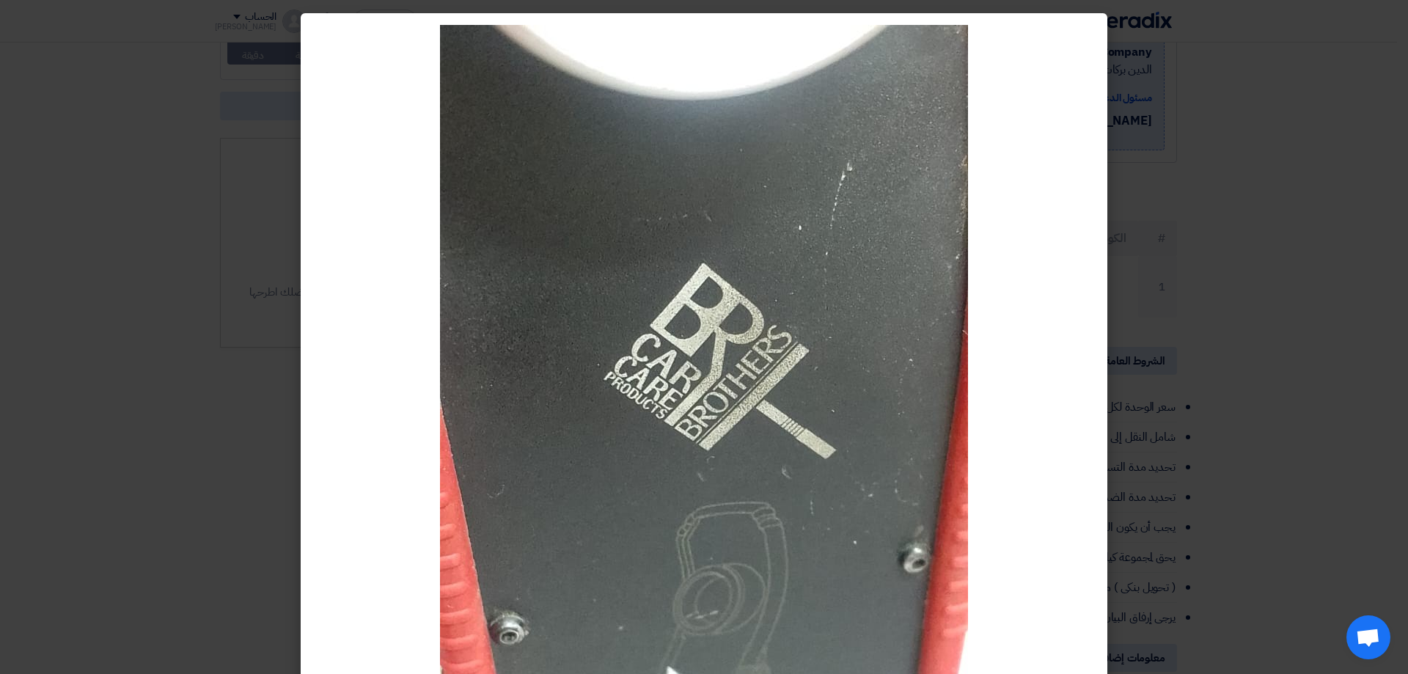
click at [117, 102] on modal-container at bounding box center [704, 337] width 1408 height 674
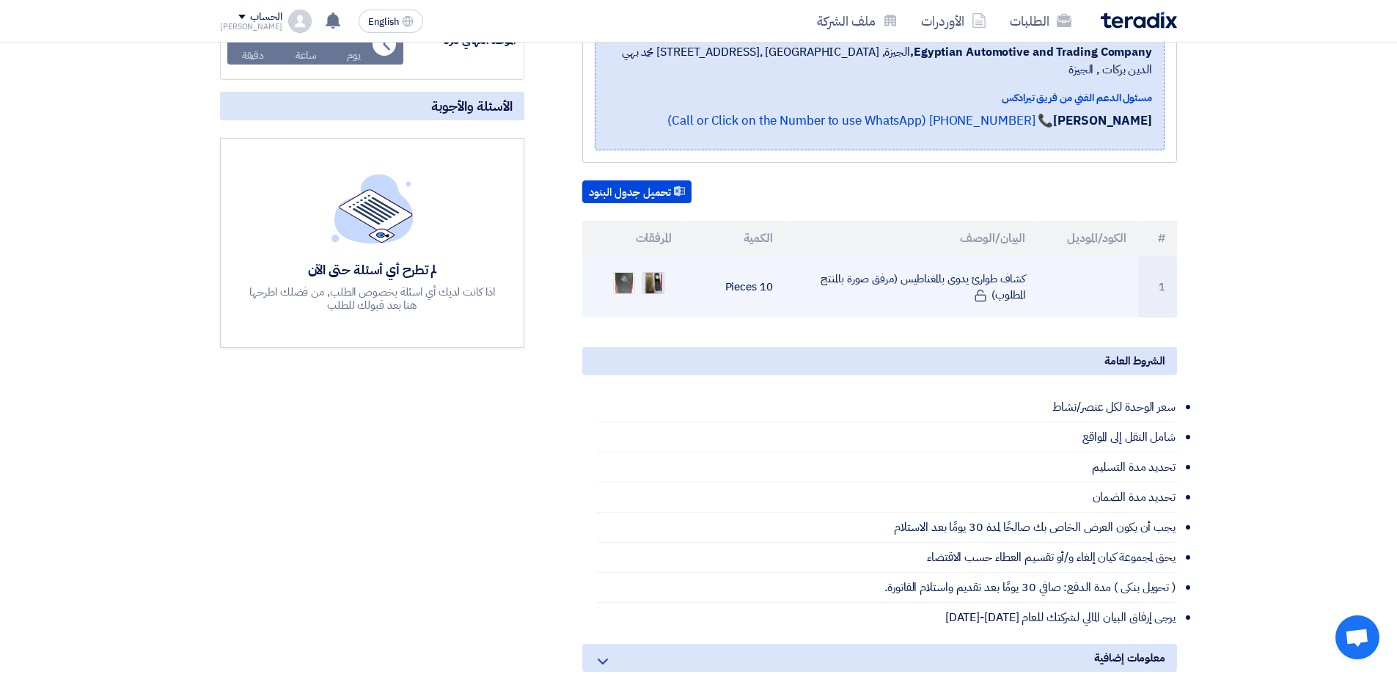
click at [657, 270] on img at bounding box center [653, 283] width 21 height 26
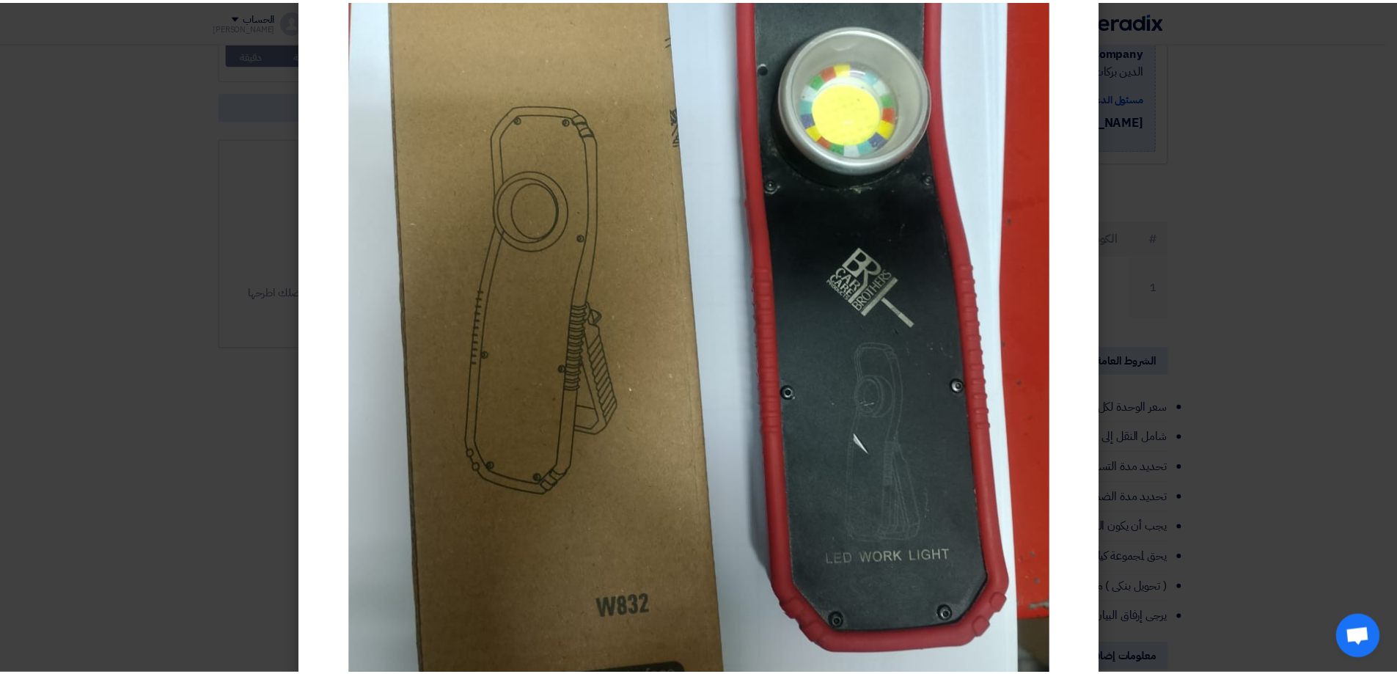
scroll to position [147, 0]
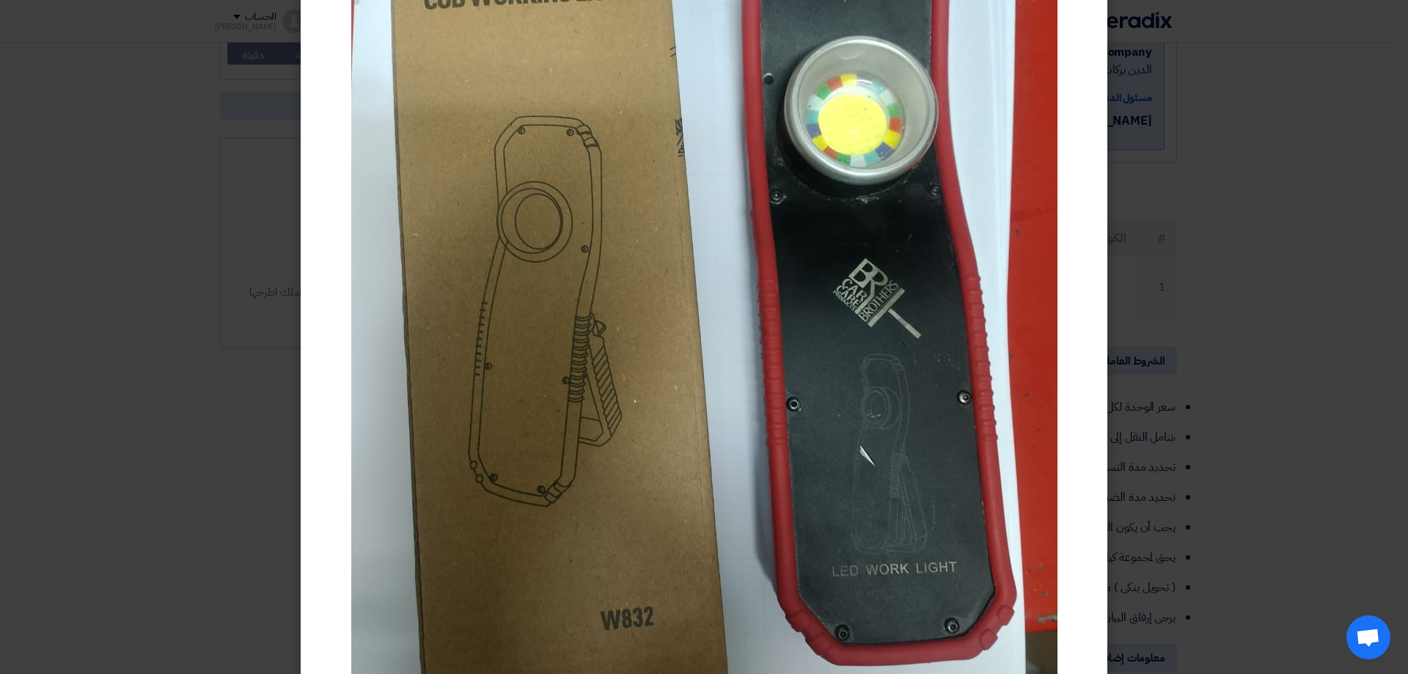
click at [359, 172] on img at bounding box center [704, 347] width 706 height 939
click at [901, 237] on img at bounding box center [704, 347] width 706 height 939
click at [135, 101] on modal-container at bounding box center [704, 337] width 1408 height 674
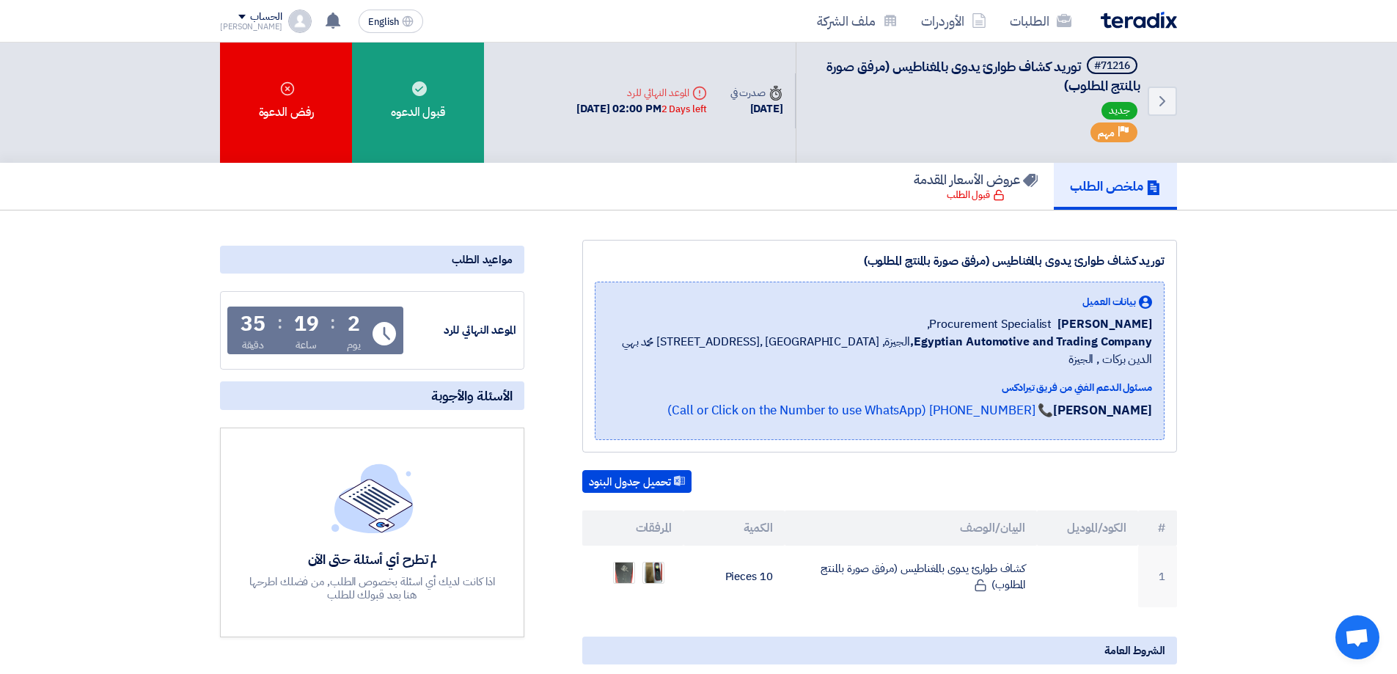
scroll to position [0, 0]
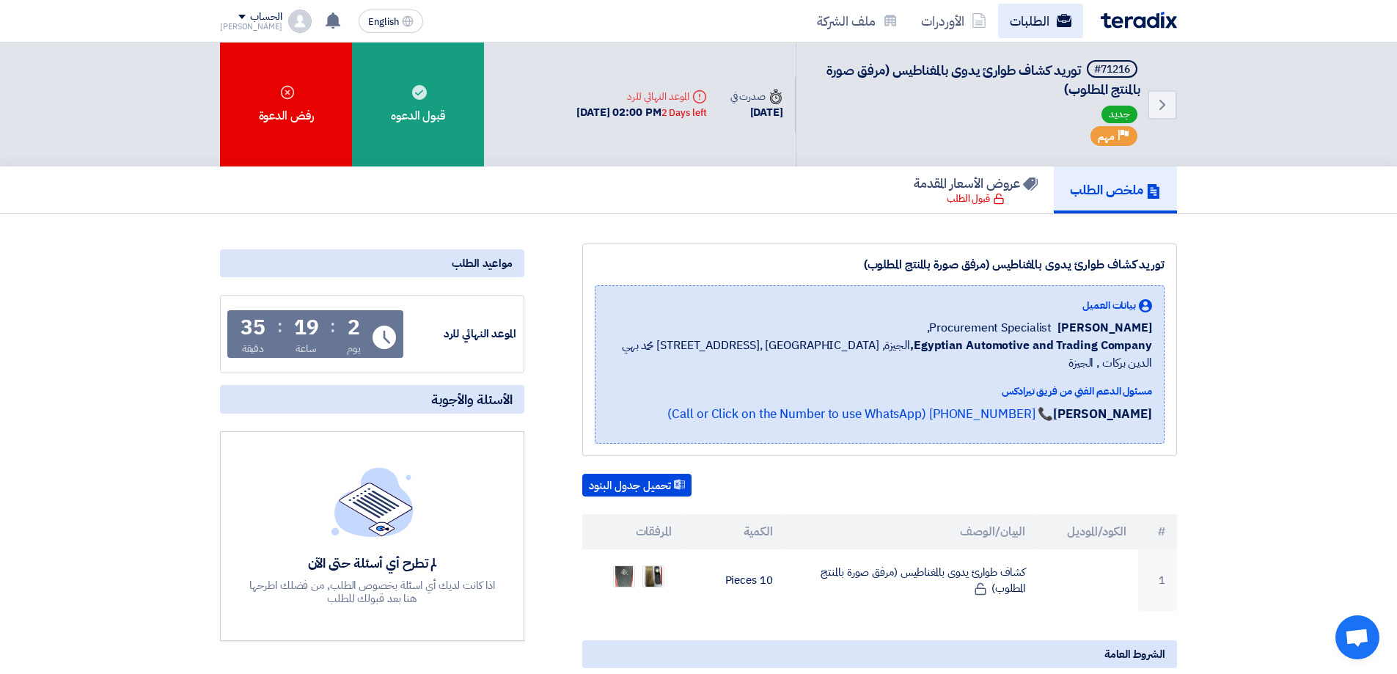
click at [1040, 10] on link "الطلبات" at bounding box center [1040, 21] width 85 height 34
